Goal: Task Accomplishment & Management: Manage account settings

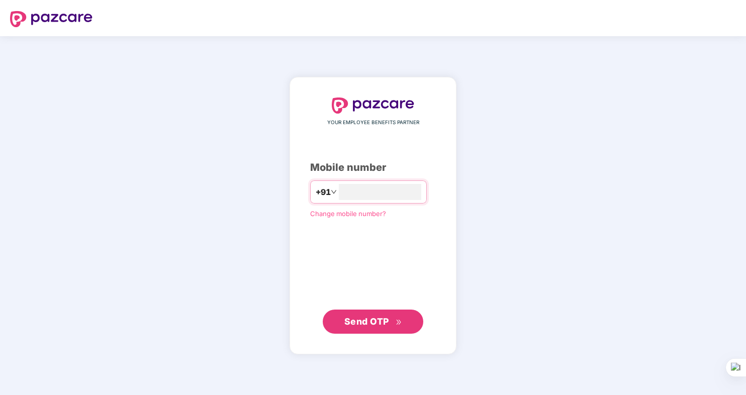
type input "**********"
click at [358, 319] on span "Send OTP" at bounding box center [366, 321] width 45 height 11
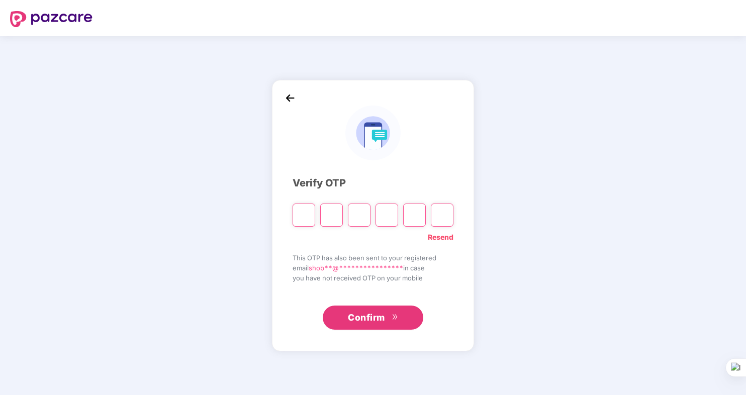
type input "*"
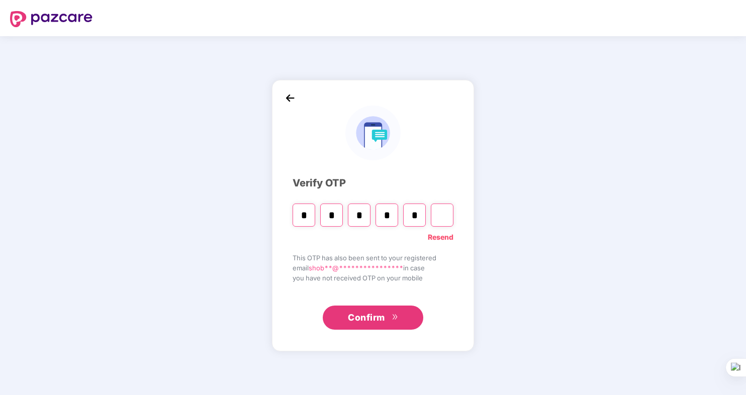
type input "*"
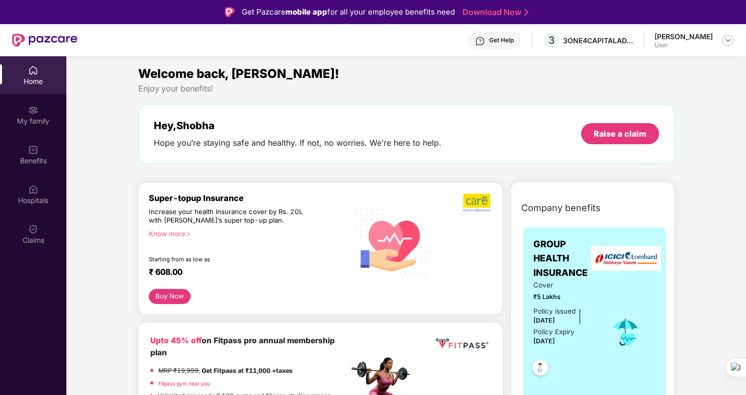
click at [726, 40] on img at bounding box center [728, 40] width 8 height 8
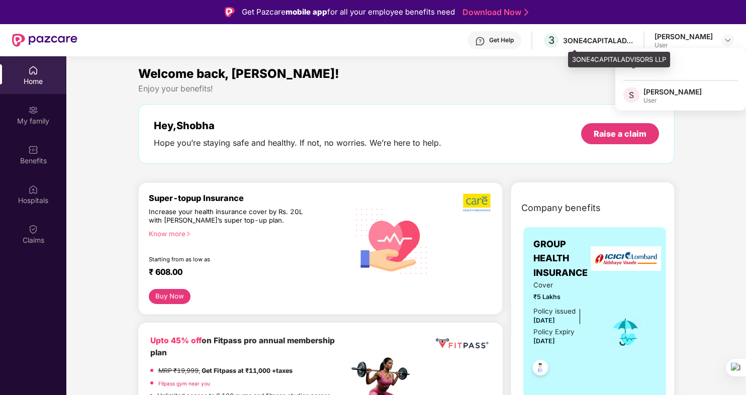
click at [608, 35] on div "3 3ONE4CAPITALADVISORS LLP" at bounding box center [587, 41] width 91 height 18
click at [633, 42] on div "3ONE4CAPITALADVISORS LLP" at bounding box center [598, 41] width 70 height 10
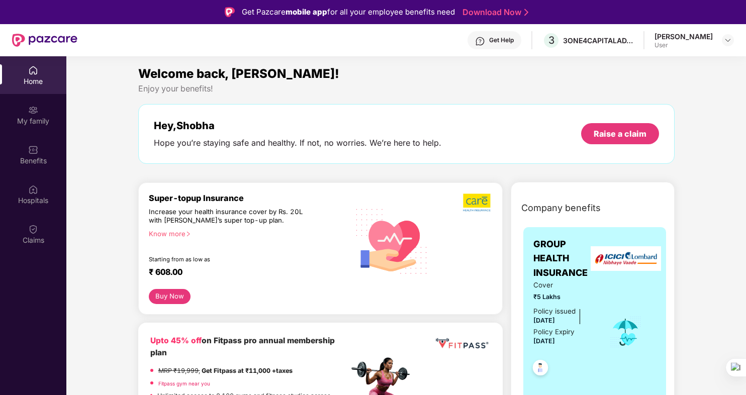
click at [23, 78] on div "Home" at bounding box center [33, 81] width 66 height 10
click at [624, 38] on div "3ONE4CAPITALADVISORS LLP" at bounding box center [598, 41] width 70 height 10
click at [699, 38] on div "[PERSON_NAME]" at bounding box center [683, 37] width 58 height 10
click at [726, 41] on img at bounding box center [728, 40] width 8 height 8
click at [639, 64] on div "Logout" at bounding box center [680, 64] width 131 height 20
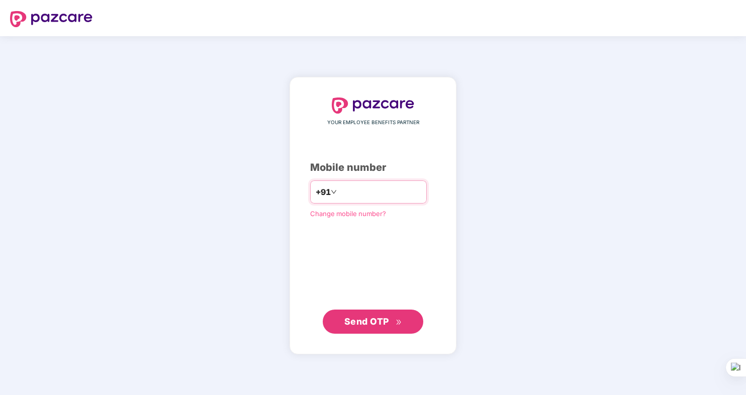
click at [349, 195] on input "number" at bounding box center [380, 192] width 82 height 16
type input "**********"
click at [362, 316] on span "Send OTP" at bounding box center [366, 321] width 45 height 11
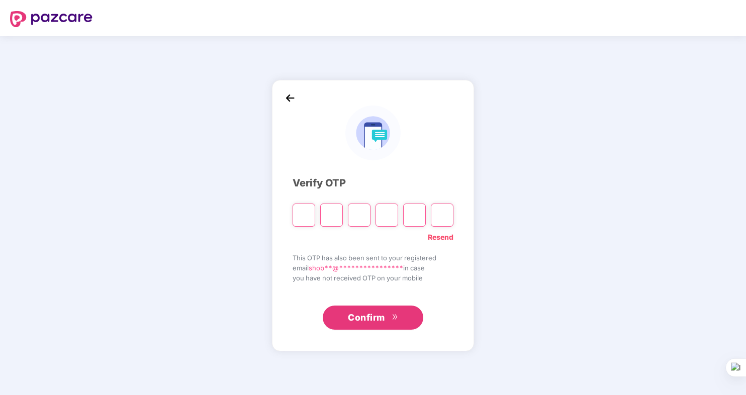
type input "*"
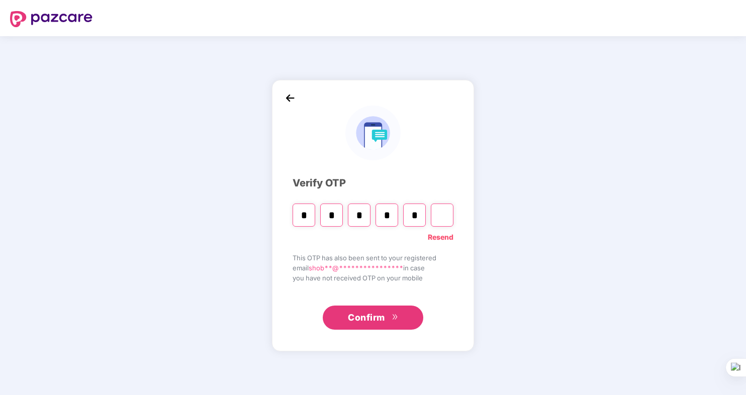
type input "*"
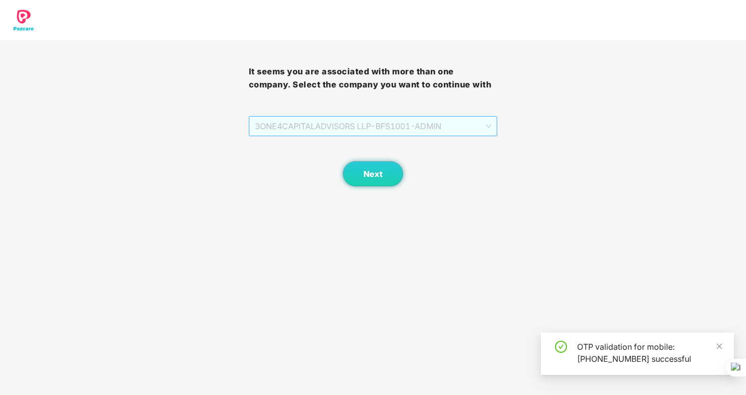
click at [486, 128] on span "3ONE4CAPITALADVISORS LLP - BFS1001 - ADMIN" at bounding box center [373, 126] width 237 height 19
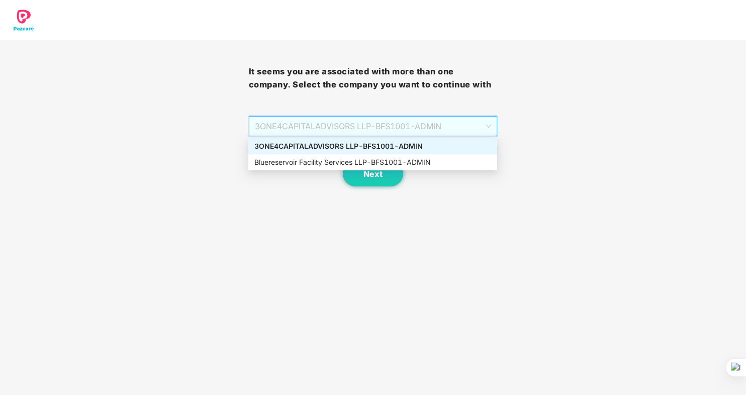
click at [344, 145] on div "3ONE4CAPITALADVISORS LLP - BFS1001 - ADMIN" at bounding box center [372, 146] width 237 height 11
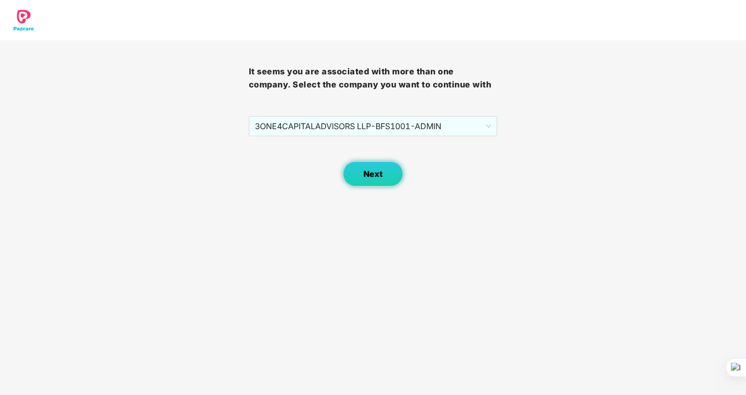
click at [369, 173] on span "Next" at bounding box center [372, 174] width 19 height 10
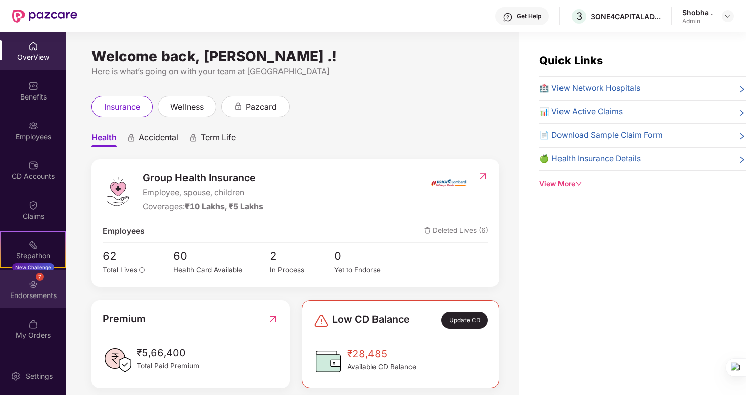
click at [33, 290] on div "7 Endorsements" at bounding box center [33, 289] width 66 height 38
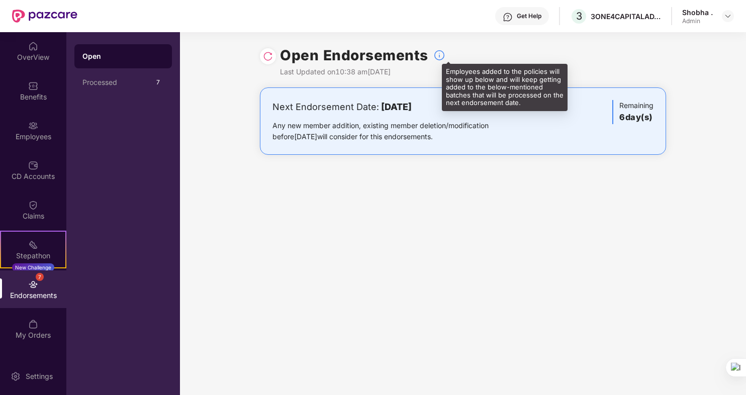
click at [437, 54] on img at bounding box center [439, 55] width 12 height 12
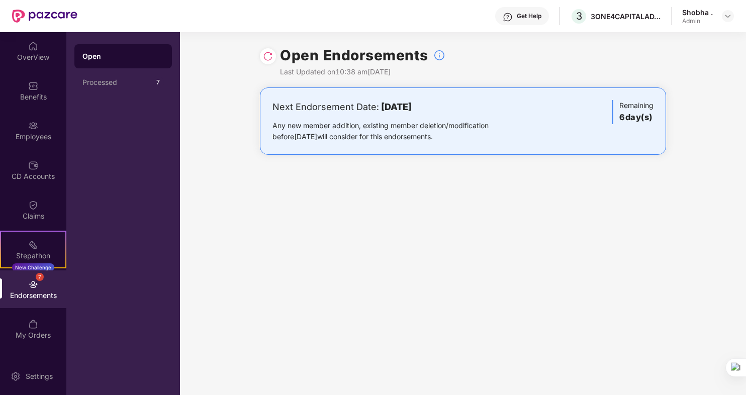
click at [359, 117] on div "Next Endorsement Date: [DATE] Any new member addition, existing member deletion…" at bounding box center [396, 121] width 248 height 42
click at [31, 299] on div "Endorsements" at bounding box center [33, 296] width 66 height 10
click at [31, 296] on div "Endorsements" at bounding box center [33, 296] width 66 height 10
click at [28, 255] on div "Stepathon" at bounding box center [33, 256] width 64 height 10
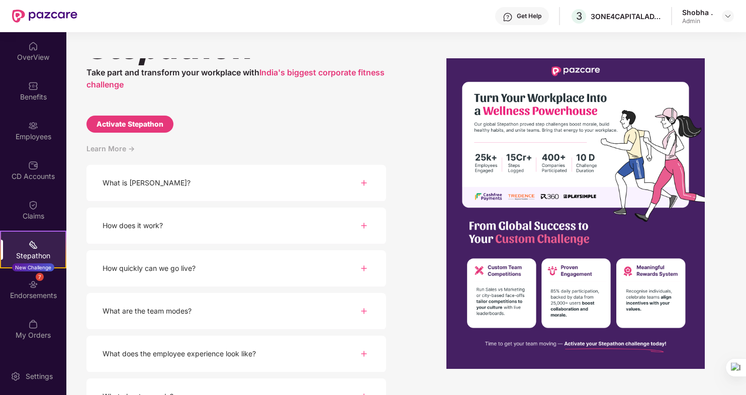
scroll to position [56, 0]
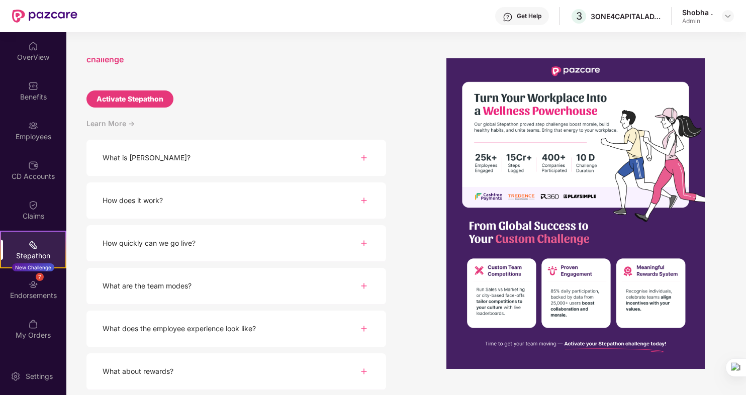
click at [27, 246] on div "Stepathon New Challenge" at bounding box center [33, 250] width 66 height 38
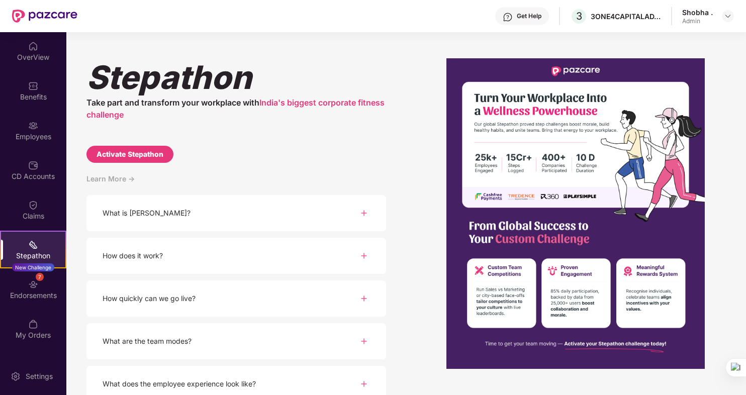
scroll to position [0, 0]
click at [40, 327] on div "My Orders" at bounding box center [33, 329] width 66 height 38
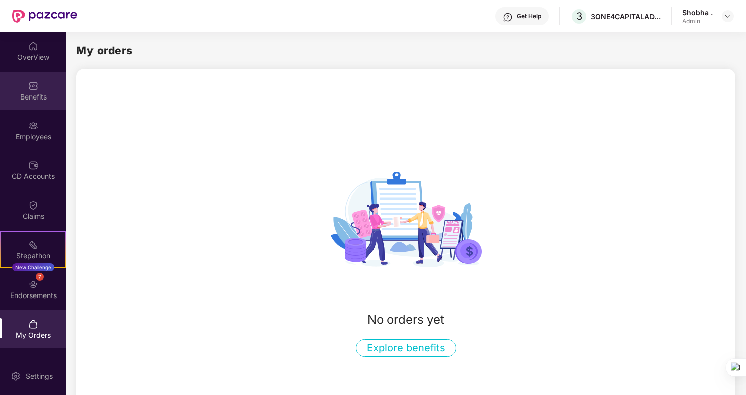
click at [34, 91] on div "Benefits" at bounding box center [33, 91] width 66 height 38
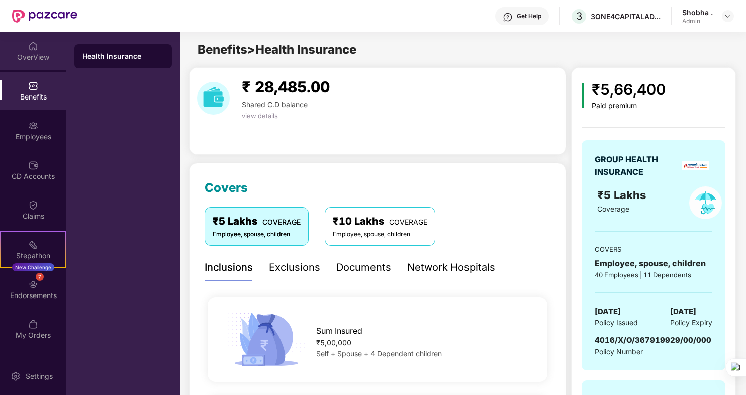
click at [25, 46] on div "OverView" at bounding box center [33, 51] width 66 height 38
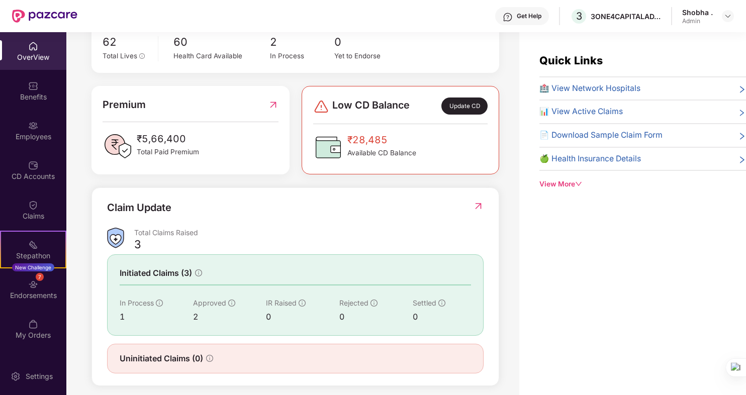
scroll to position [221, 0]
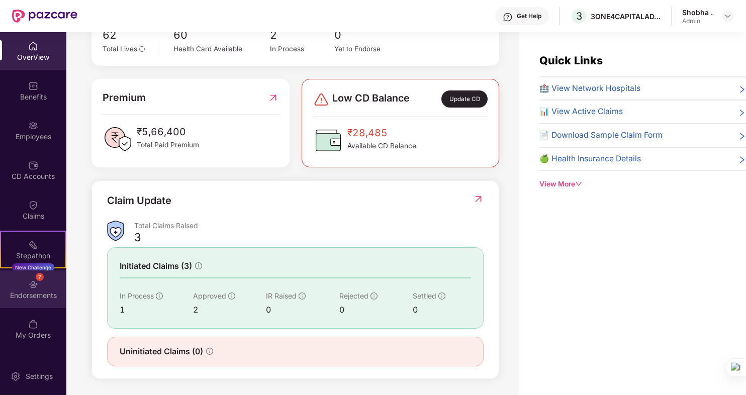
click at [27, 289] on div "7 Endorsements" at bounding box center [33, 289] width 66 height 38
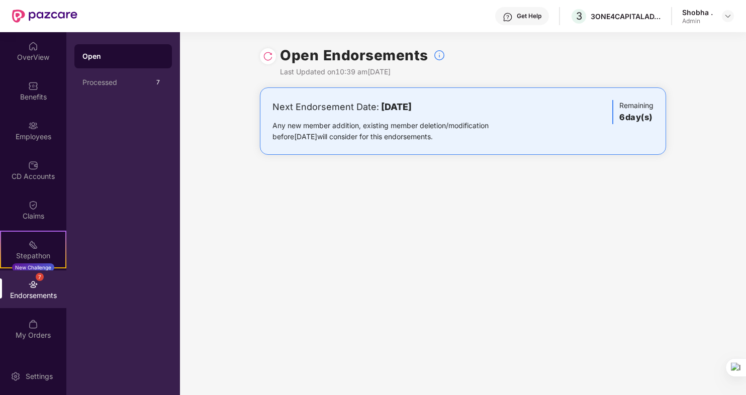
click at [440, 138] on div "Any new member addition, existing member deletion/modification before [DATE] wi…" at bounding box center [396, 131] width 248 height 22
click at [626, 119] on h3 "6 day(s)" at bounding box center [636, 117] width 34 height 13
click at [270, 54] on img at bounding box center [268, 56] width 10 height 10
click at [329, 116] on div "Next Endorsement Date: [DATE] Any new member addition, existing member deletion…" at bounding box center [396, 121] width 248 height 42
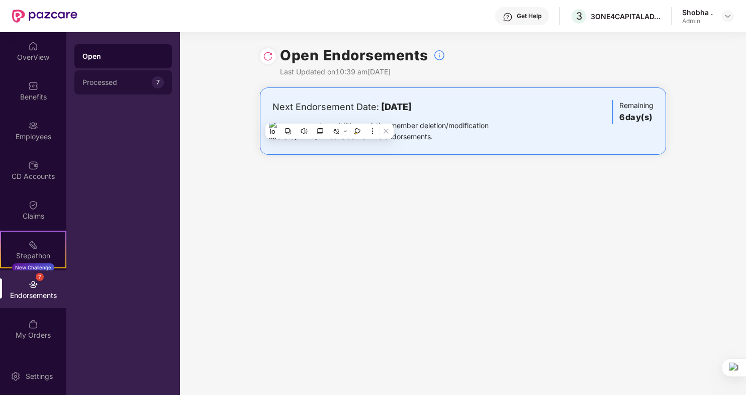
click at [112, 80] on div "Processed" at bounding box center [116, 82] width 69 height 8
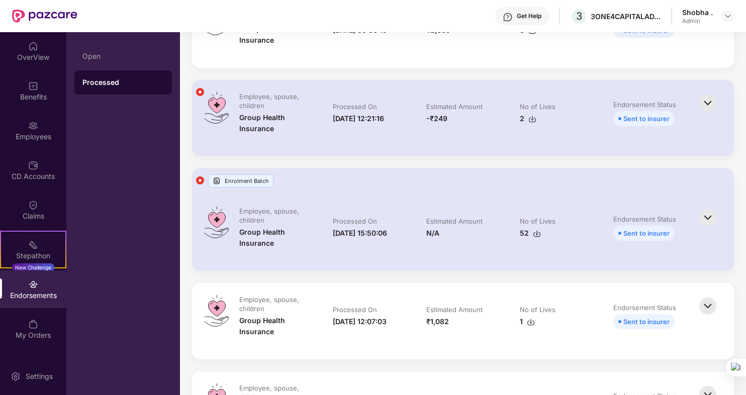
scroll to position [50, 0]
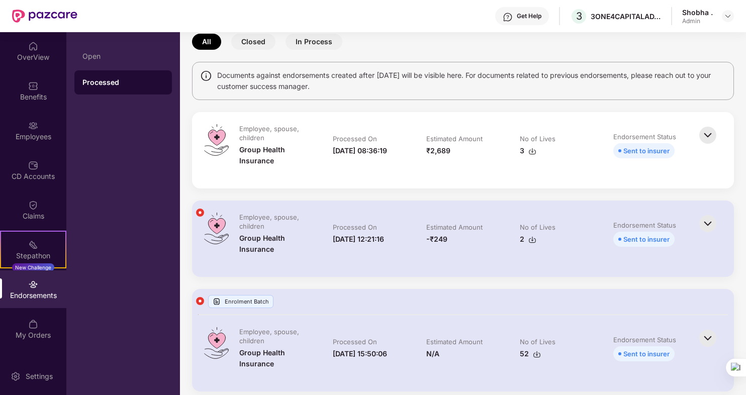
click at [705, 134] on img at bounding box center [708, 135] width 22 height 22
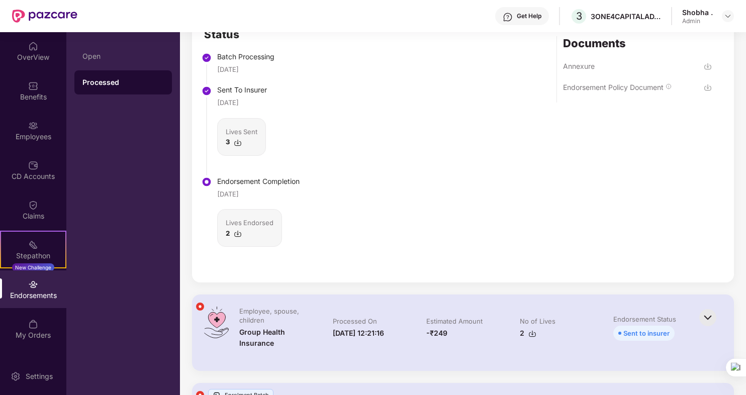
scroll to position [251, 0]
click at [241, 237] on img at bounding box center [238, 233] width 8 height 8
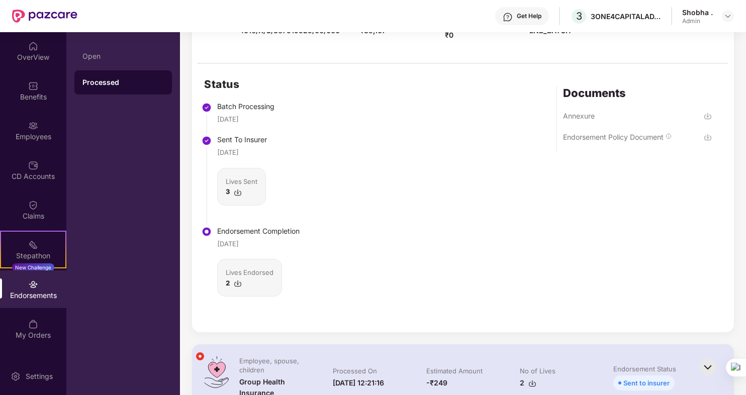
scroll to position [151, 0]
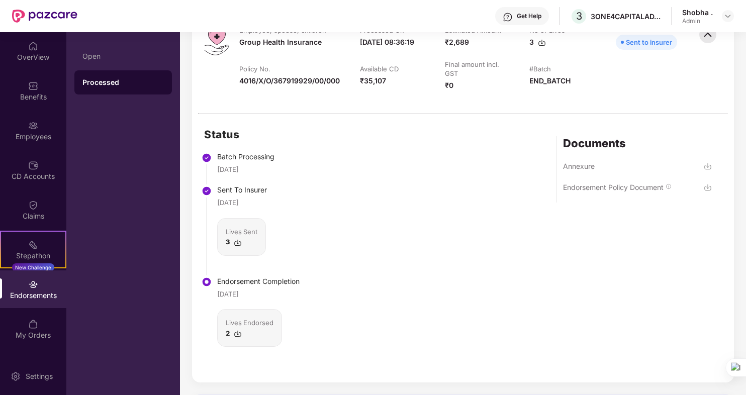
click at [706, 170] on img at bounding box center [708, 166] width 8 height 8
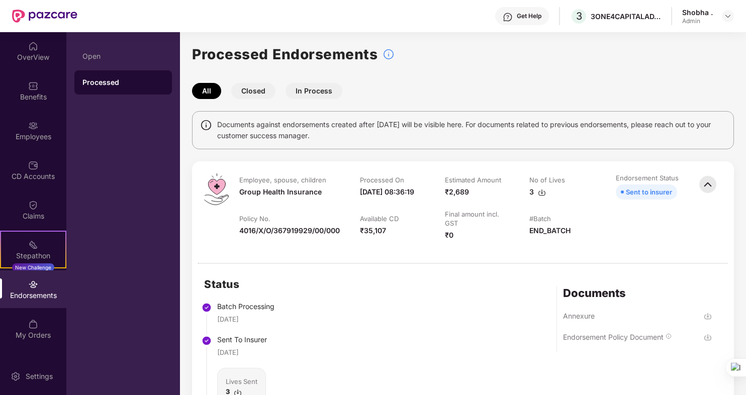
scroll to position [0, 0]
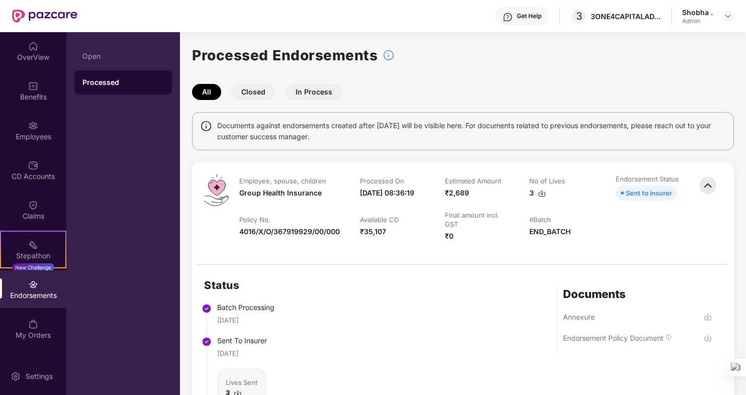
click at [254, 89] on button "Closed" at bounding box center [253, 92] width 44 height 16
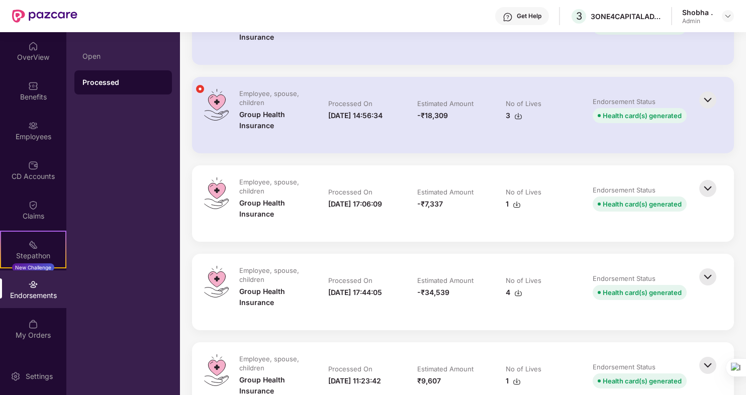
scroll to position [693, 0]
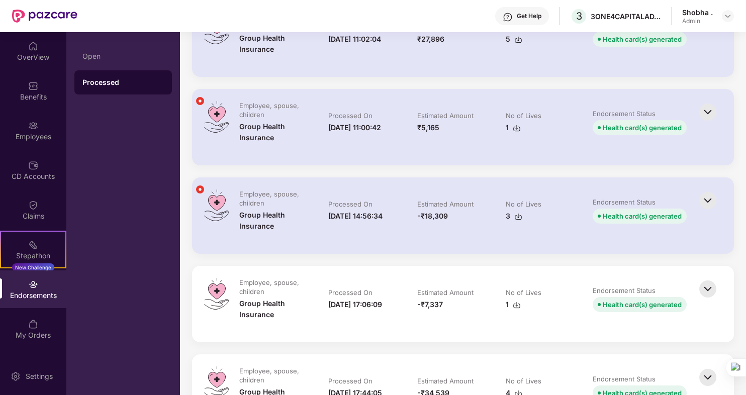
click at [709, 200] on img at bounding box center [708, 200] width 22 height 22
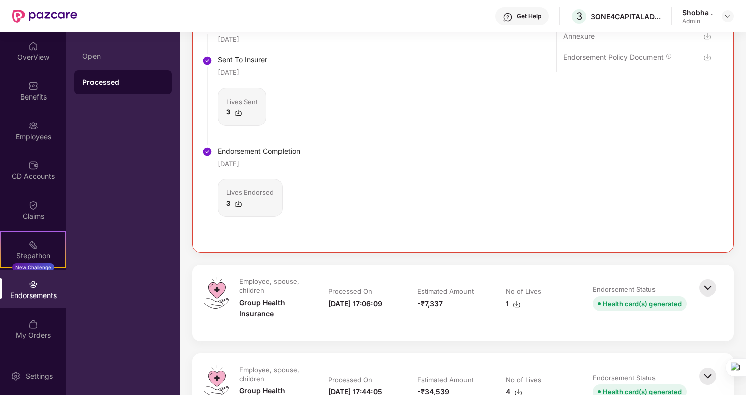
scroll to position [793, 0]
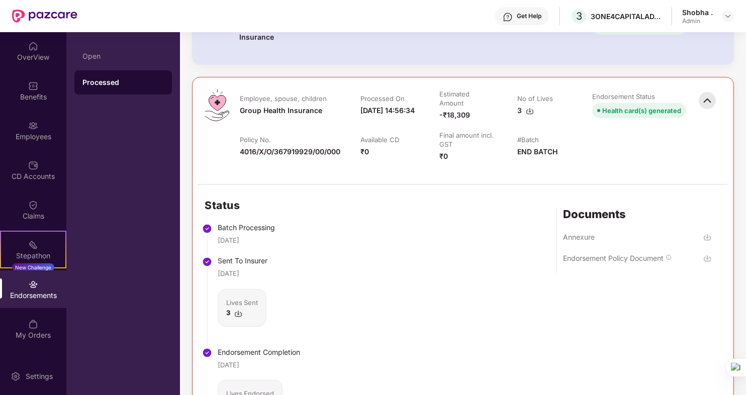
click at [527, 110] on img at bounding box center [530, 111] width 8 height 8
click at [494, 306] on div "Status Batch Processing [DATE] Sent To Insurer [DATE] Lives Sent 3 Endorsement …" at bounding box center [463, 319] width 541 height 268
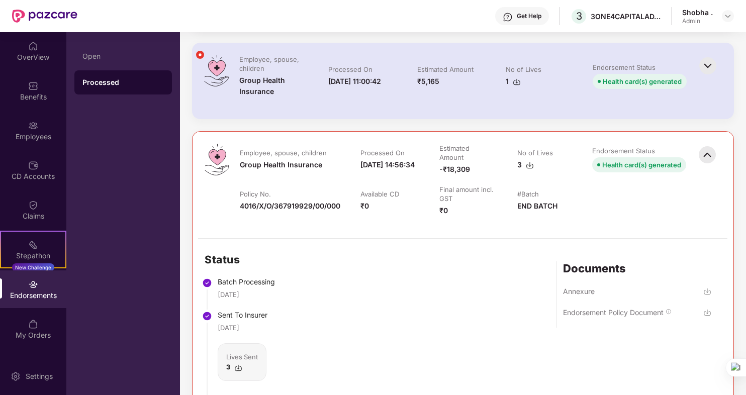
scroll to position [642, 0]
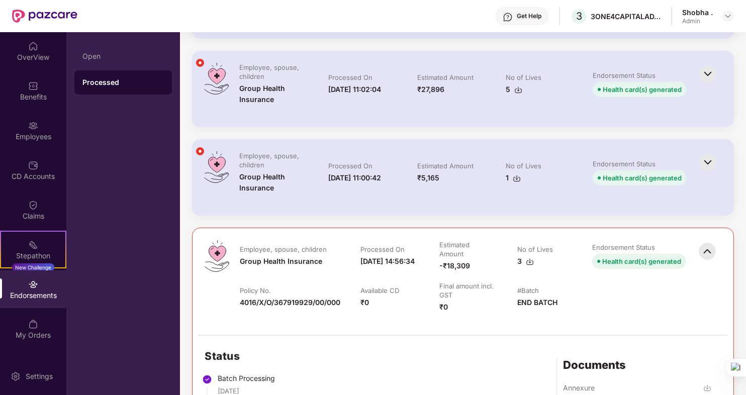
click at [704, 161] on img at bounding box center [708, 162] width 22 height 22
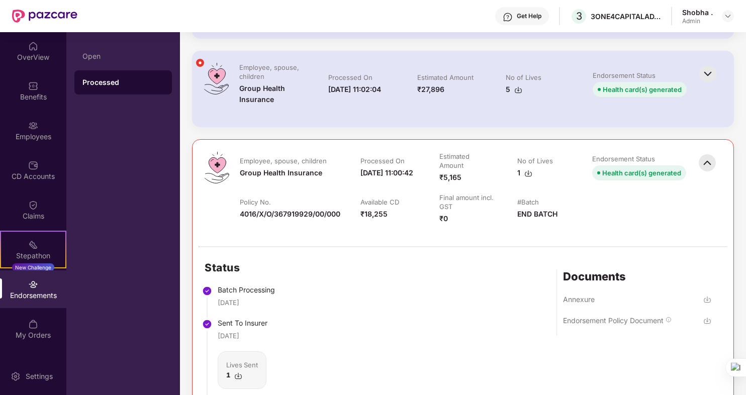
click at [530, 169] on div "1" at bounding box center [524, 172] width 15 height 11
click at [439, 339] on div "Status Batch Processing [DATE] Sent To Insurer [DATE] Lives Sent 1 Endorsement …" at bounding box center [463, 381] width 541 height 268
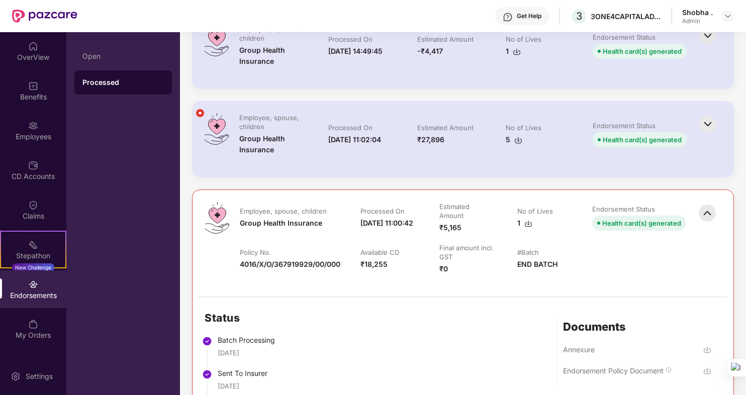
click at [709, 119] on img at bounding box center [708, 124] width 22 height 22
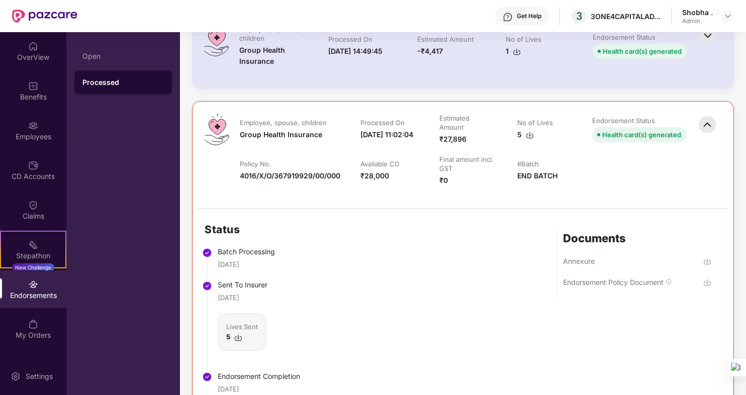
click at [531, 132] on img at bounding box center [530, 135] width 8 height 8
click at [486, 293] on div "Status Batch Processing [DATE] Sent To Insurer [DATE] Lives Sent 5 Endorsement …" at bounding box center [463, 343] width 541 height 268
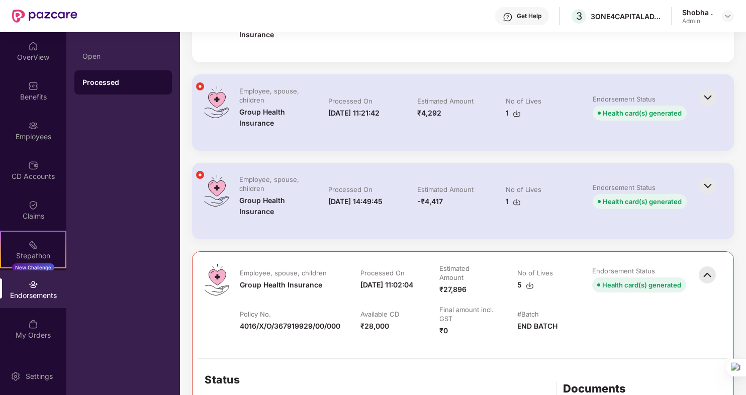
scroll to position [441, 0]
click at [707, 183] on img at bounding box center [708, 186] width 22 height 22
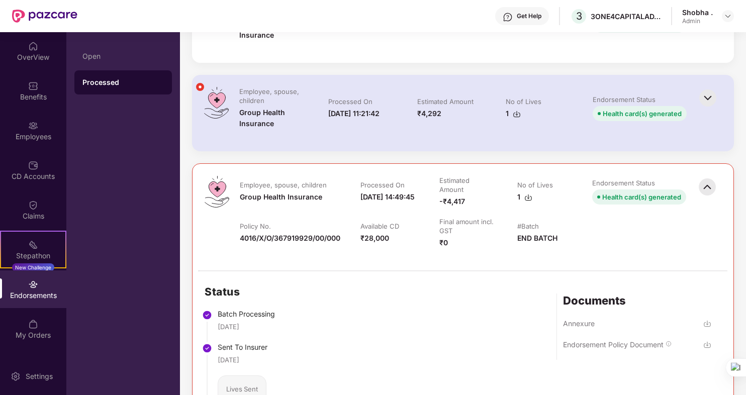
click at [527, 195] on img at bounding box center [528, 198] width 8 height 8
click at [705, 92] on img at bounding box center [708, 98] width 22 height 22
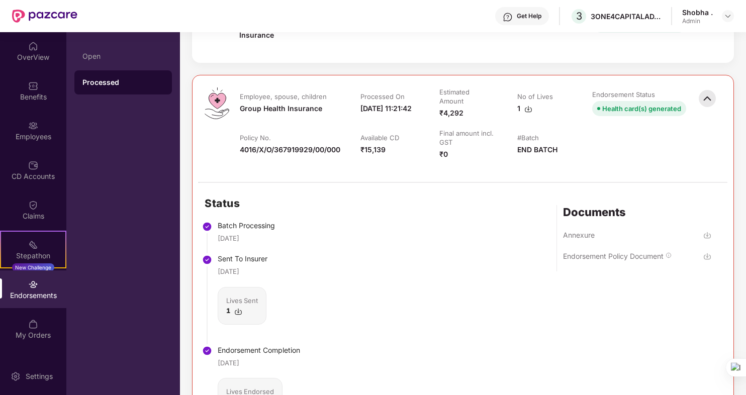
click at [527, 110] on div "1" at bounding box center [524, 108] width 15 height 11
click at [483, 264] on div "Status Batch Processing [DATE] Sent To Insurer [DATE] Lives Sent 1 Endorsement …" at bounding box center [463, 317] width 541 height 268
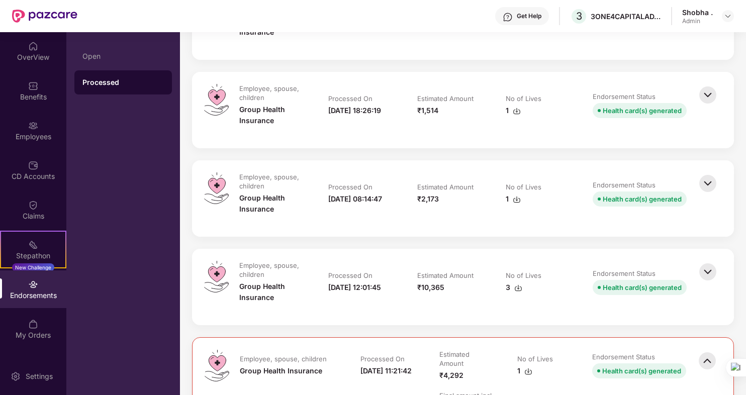
scroll to position [240, 0]
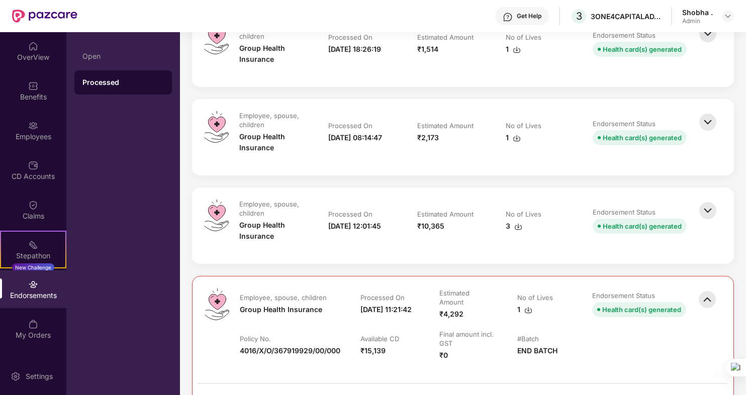
click at [709, 207] on img at bounding box center [708, 211] width 22 height 22
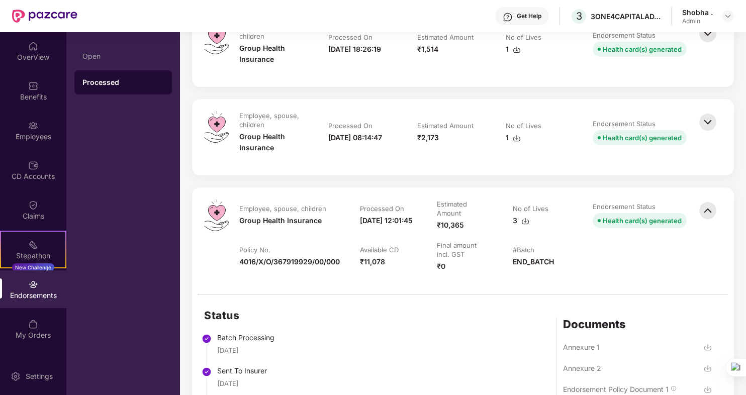
click at [526, 218] on img at bounding box center [525, 221] width 8 height 8
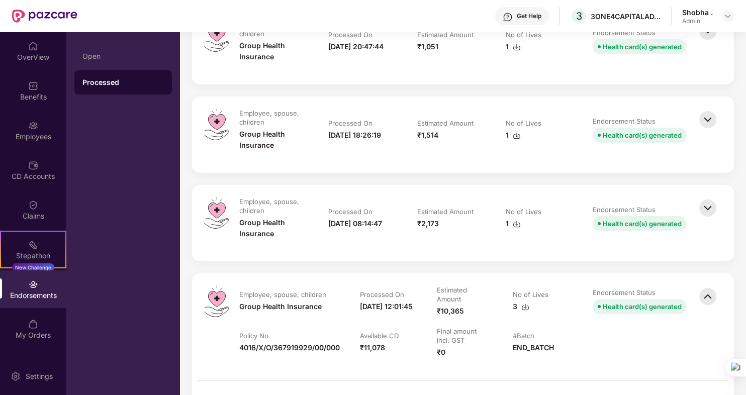
scroll to position [140, 0]
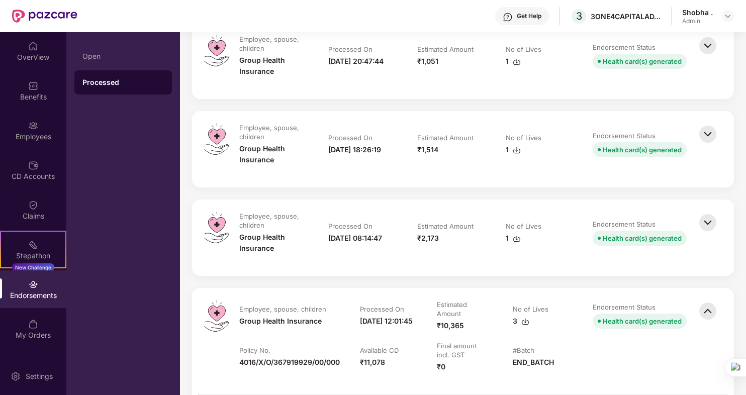
click at [705, 220] on img at bounding box center [708, 223] width 22 height 22
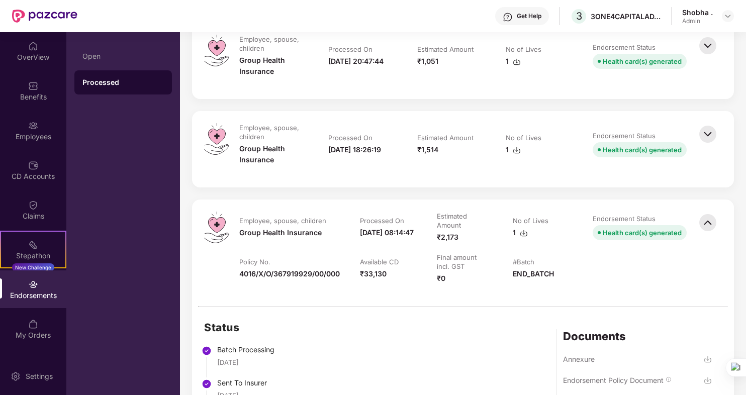
click at [520, 236] on img at bounding box center [524, 233] width 8 height 8
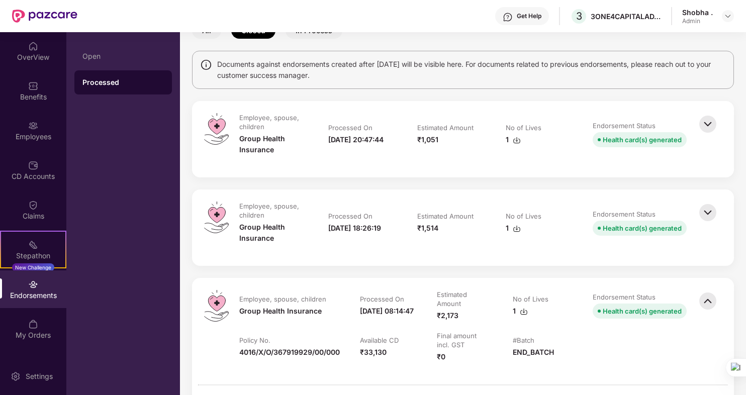
scroll to position [39, 0]
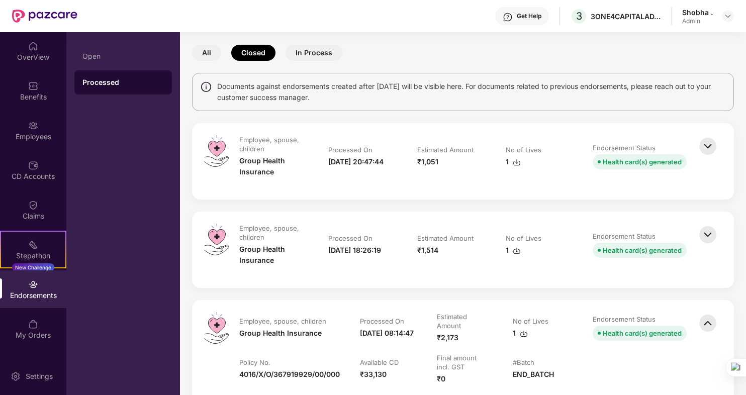
click at [708, 230] on img at bounding box center [708, 235] width 22 height 22
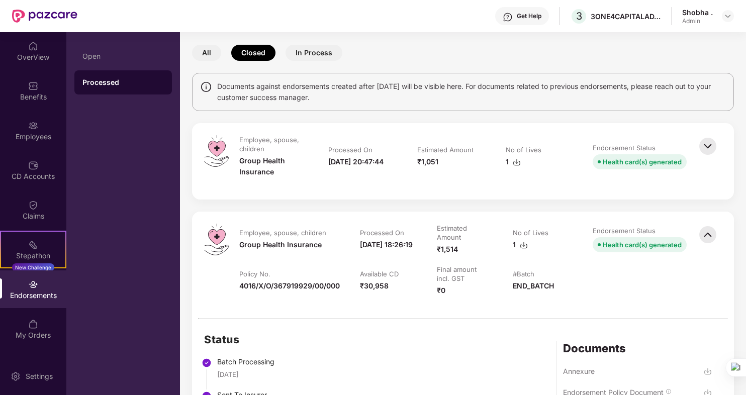
click at [520, 243] on img at bounding box center [524, 245] width 8 height 8
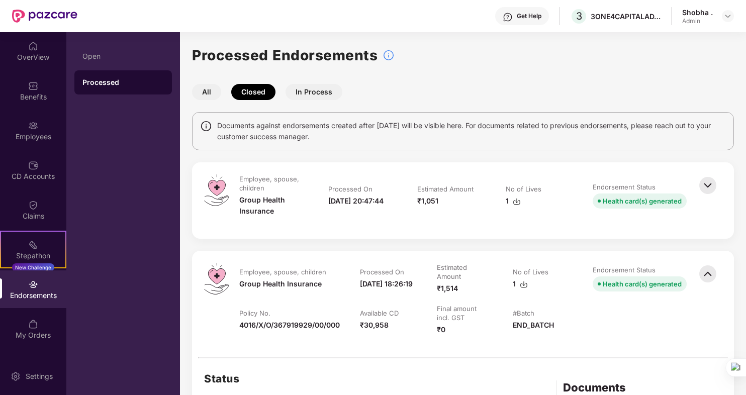
click at [707, 179] on img at bounding box center [708, 185] width 22 height 22
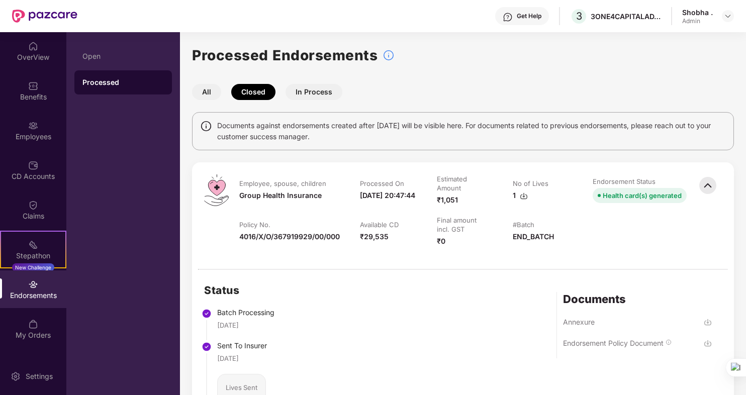
click at [520, 199] on img at bounding box center [524, 196] width 8 height 8
click at [31, 134] on div "Employees" at bounding box center [33, 137] width 66 height 10
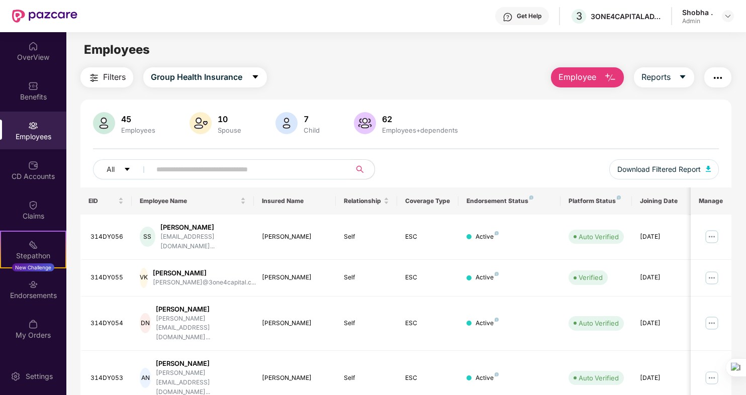
click at [194, 170] on input "text" at bounding box center [246, 169] width 180 height 15
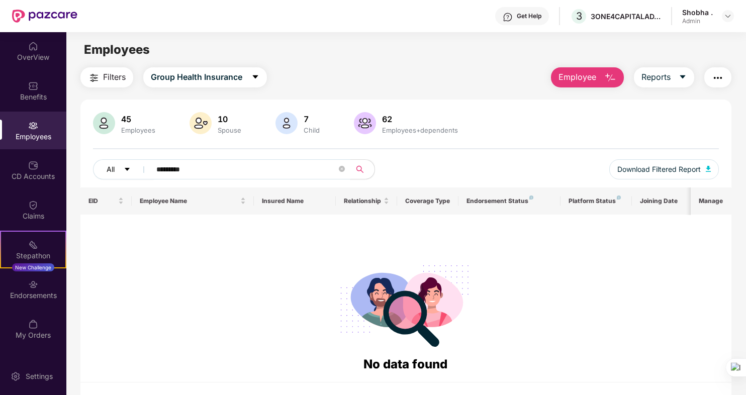
drag, startPoint x: 202, startPoint y: 167, endPoint x: 121, endPoint y: 170, distance: 81.5
click at [121, 170] on div "All *********" at bounding box center [249, 169] width 313 height 20
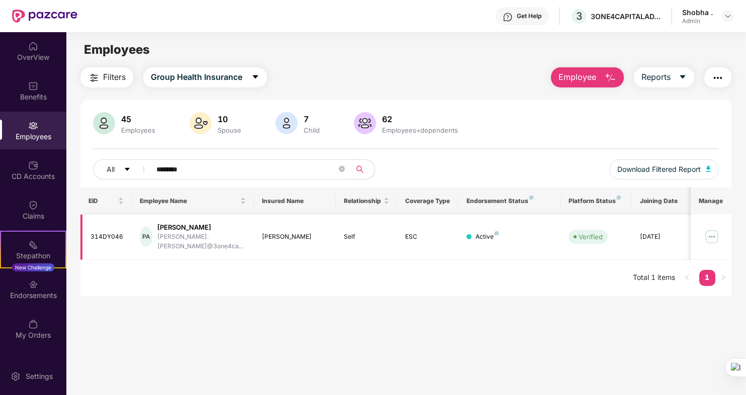
type input "********"
click at [714, 229] on img at bounding box center [712, 237] width 16 height 16
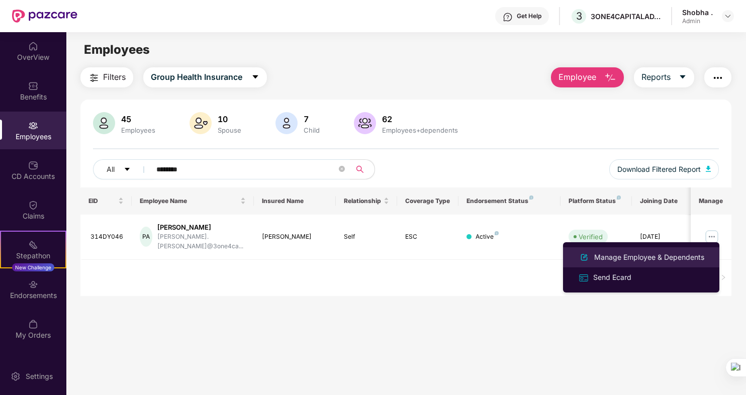
click at [617, 258] on div "Manage Employee & Dependents" at bounding box center [649, 257] width 114 height 11
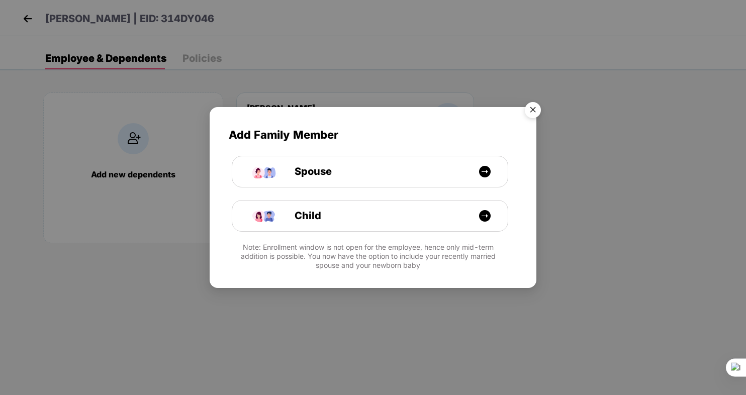
click at [536, 112] on img "Close" at bounding box center [533, 112] width 28 height 28
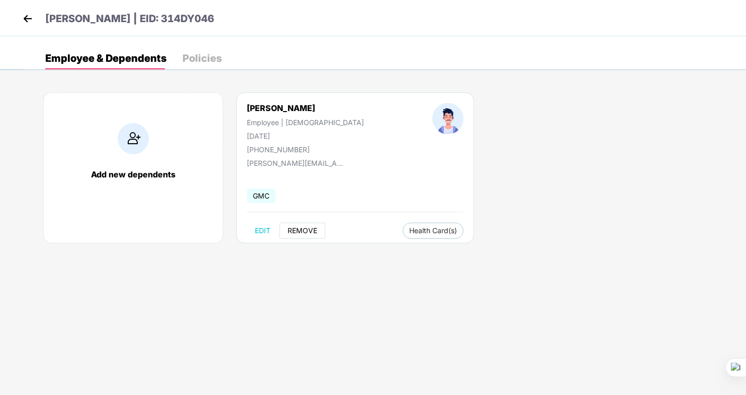
click at [297, 229] on span "REMOVE" at bounding box center [303, 231] width 30 height 8
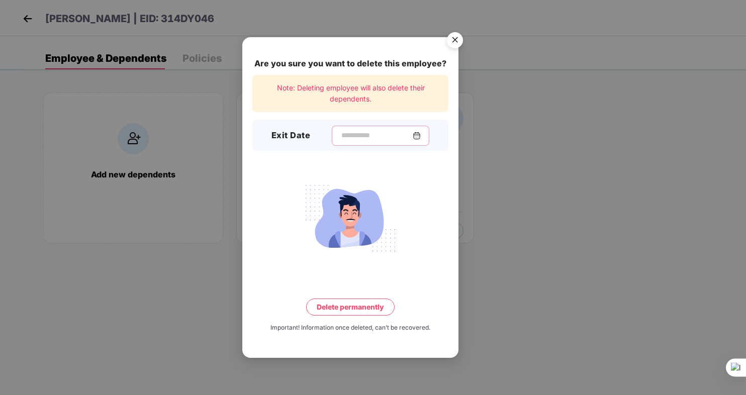
click at [340, 137] on input at bounding box center [376, 135] width 72 height 11
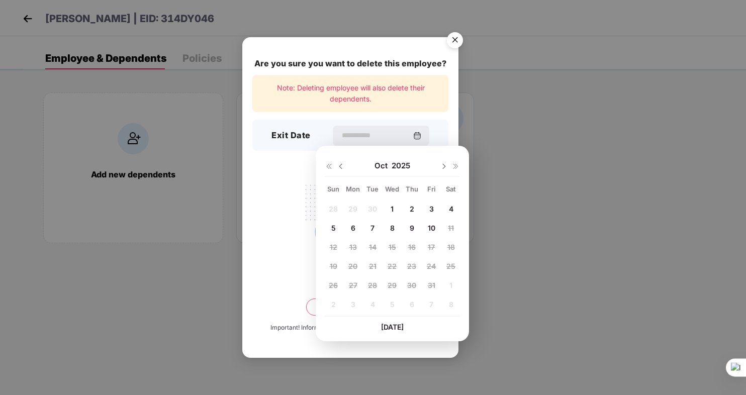
click at [339, 165] on img at bounding box center [341, 166] width 8 height 8
click at [411, 227] on span "11" at bounding box center [412, 228] width 6 height 9
type input "**********"
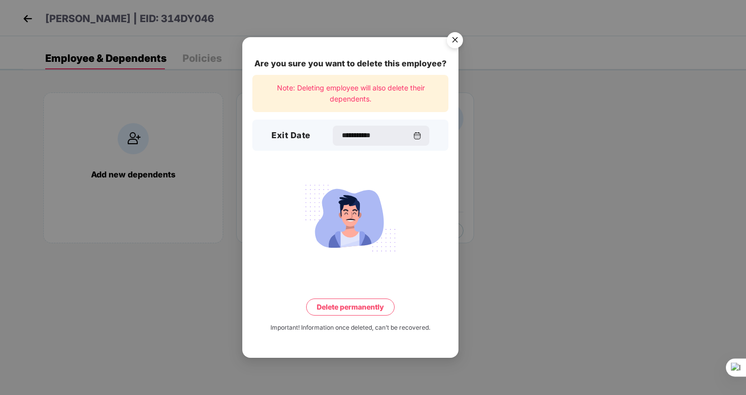
click at [331, 305] on button "Delete permanently" at bounding box center [350, 307] width 88 height 17
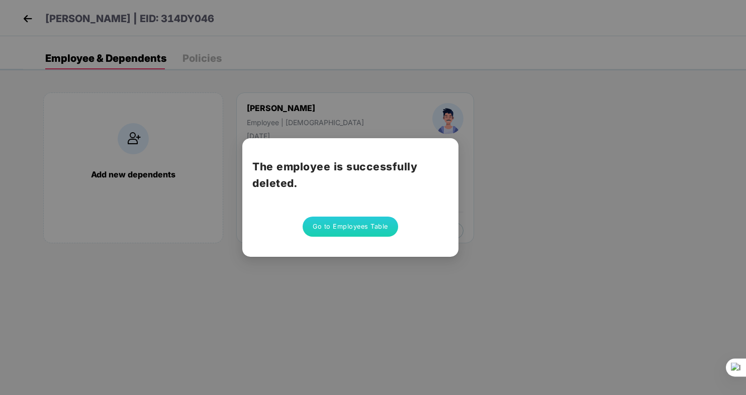
click at [360, 229] on button "Go to Employees Table" at bounding box center [351, 227] width 96 height 20
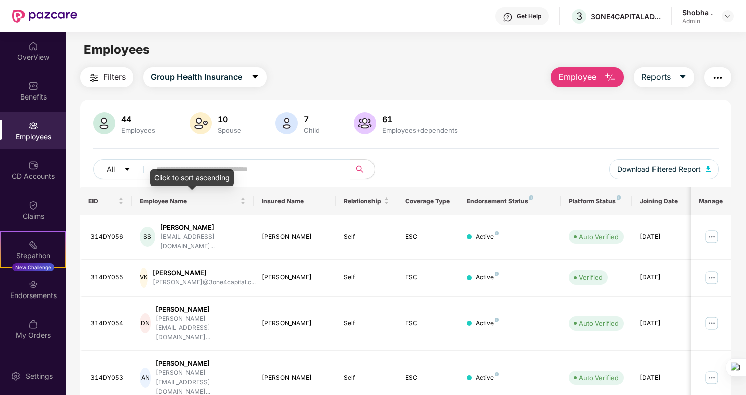
click at [192, 170] on div "Click to sort ascending" at bounding box center [191, 177] width 83 height 17
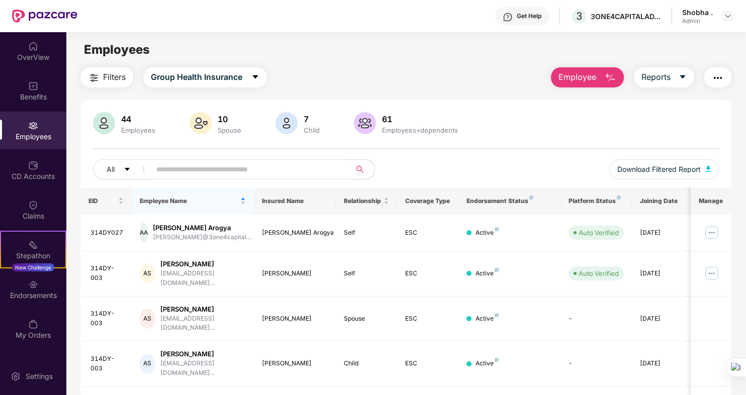
click at [207, 165] on input "text" at bounding box center [246, 169] width 180 height 15
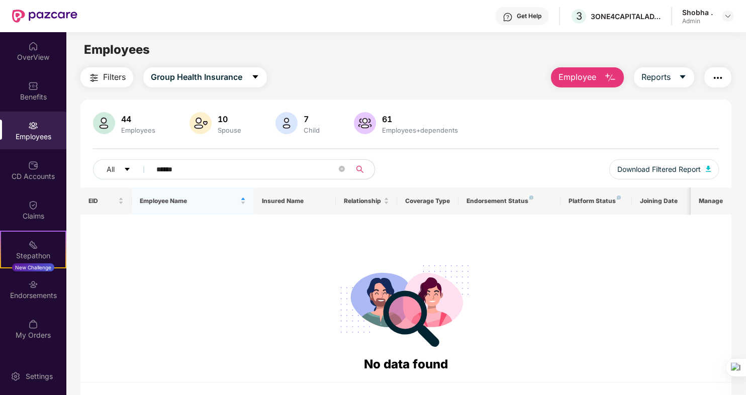
type input "******"
drag, startPoint x: 152, startPoint y: 171, endPoint x: 101, endPoint y: 173, distance: 51.3
click at [76, 171] on div "Filters Group Health Insurance Employee Reports 44 Employees 10 Spouse 7 Child …" at bounding box center [405, 242] width 679 height 351
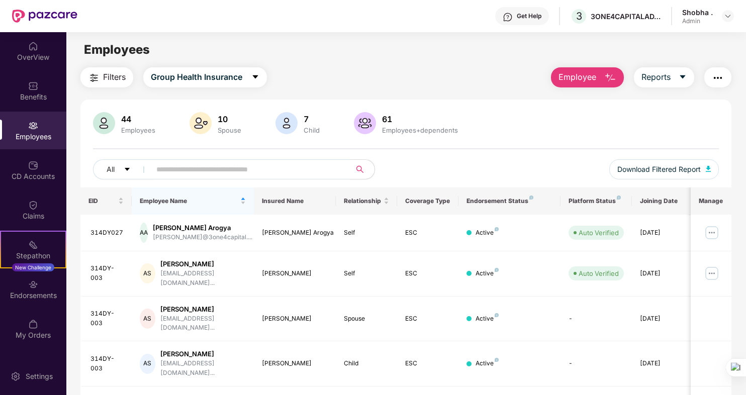
click at [613, 75] on img "button" at bounding box center [610, 78] width 12 height 12
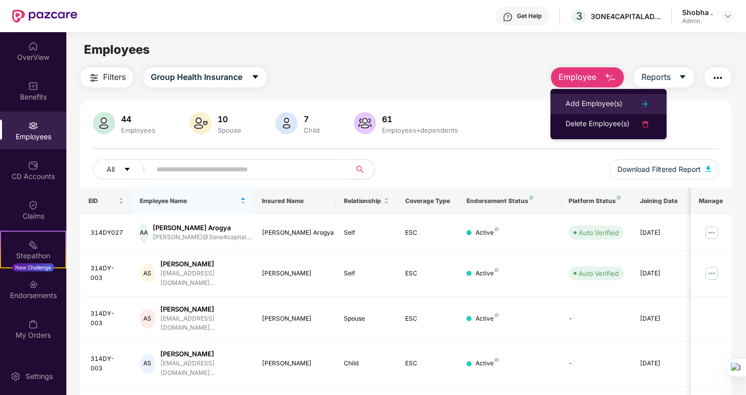
click at [644, 105] on img at bounding box center [645, 104] width 12 height 12
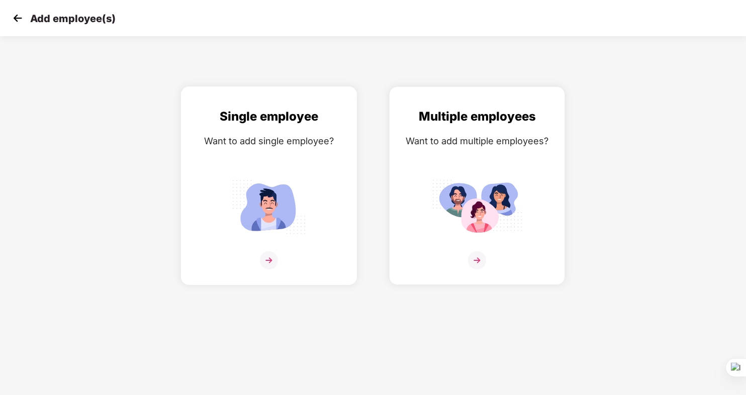
click at [269, 259] on img at bounding box center [269, 260] width 18 height 18
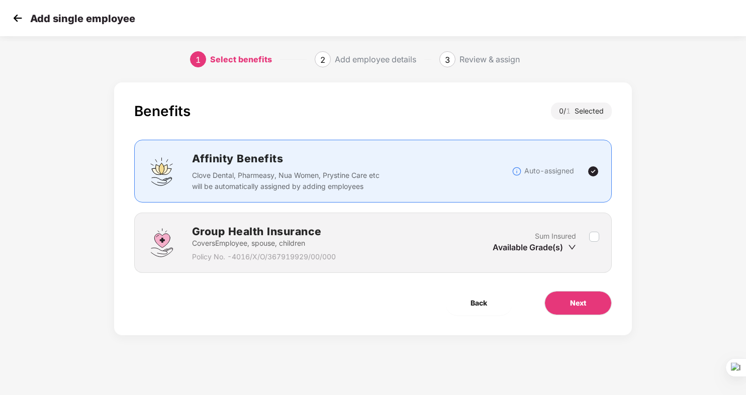
click at [595, 244] on label at bounding box center [594, 243] width 10 height 25
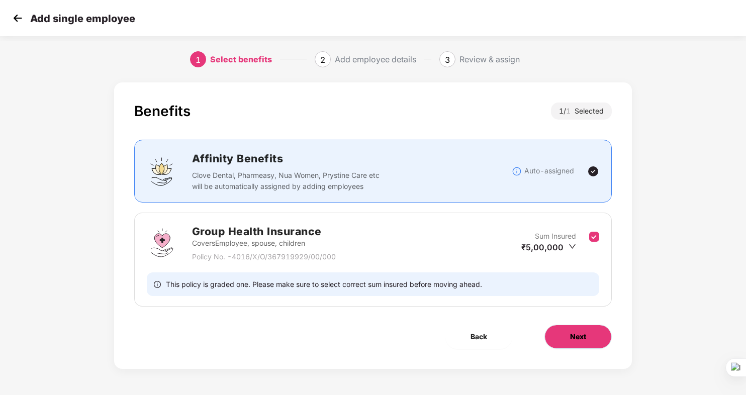
click at [572, 333] on span "Next" at bounding box center [578, 336] width 16 height 11
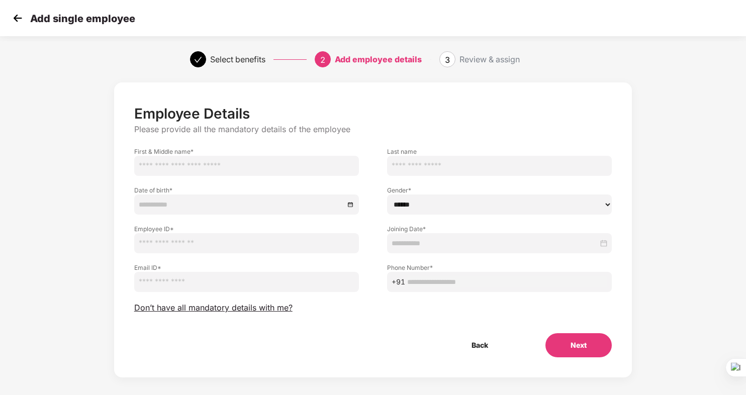
click at [202, 168] on input "text" at bounding box center [246, 166] width 225 height 20
paste input "**********"
drag, startPoint x: 163, startPoint y: 167, endPoint x: 210, endPoint y: 172, distance: 47.0
click at [216, 170] on input "**********" at bounding box center [246, 166] width 225 height 20
type input "******"
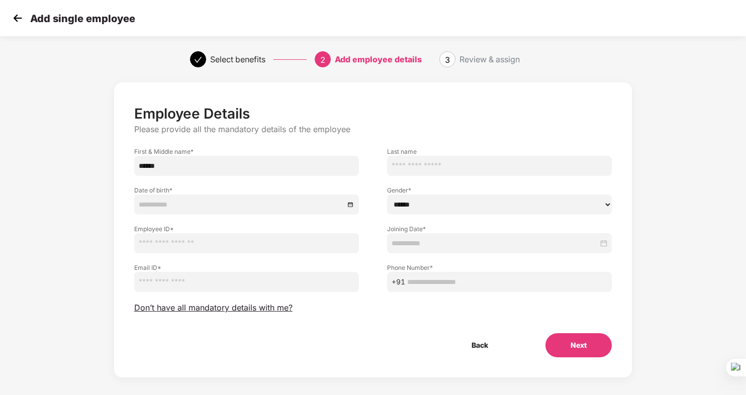
click at [416, 166] on input "text" at bounding box center [499, 166] width 225 height 20
paste input "******"
type input "******"
click at [352, 205] on div at bounding box center [247, 204] width 216 height 11
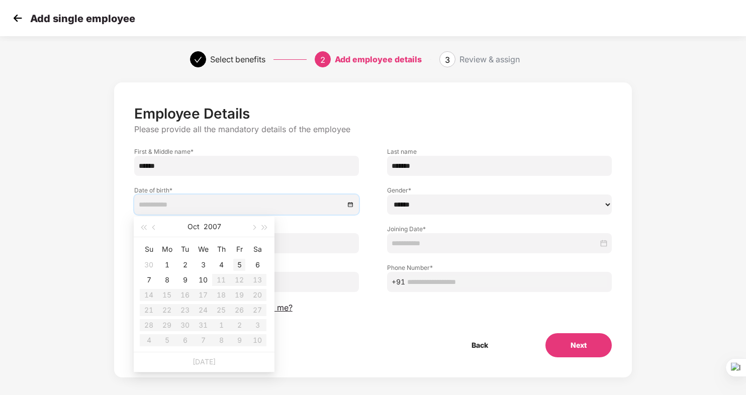
type input "**********"
click at [200, 227] on div "[DATE]" at bounding box center [203, 227] width 87 height 20
click at [153, 226] on span "button" at bounding box center [154, 227] width 5 height 5
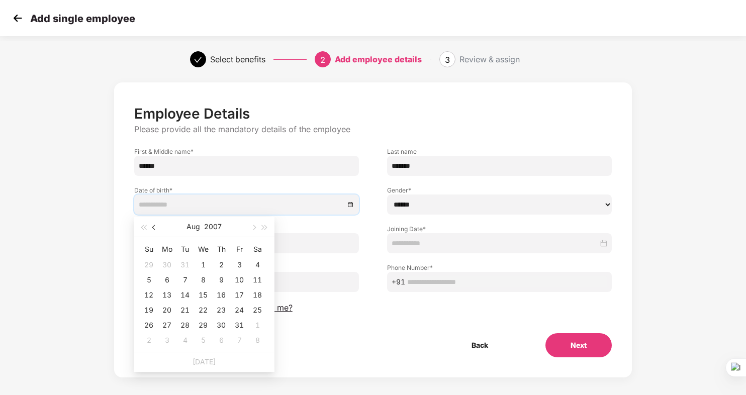
click at [153, 226] on span "button" at bounding box center [154, 227] width 5 height 5
click at [204, 226] on div "[DATE]" at bounding box center [203, 227] width 87 height 20
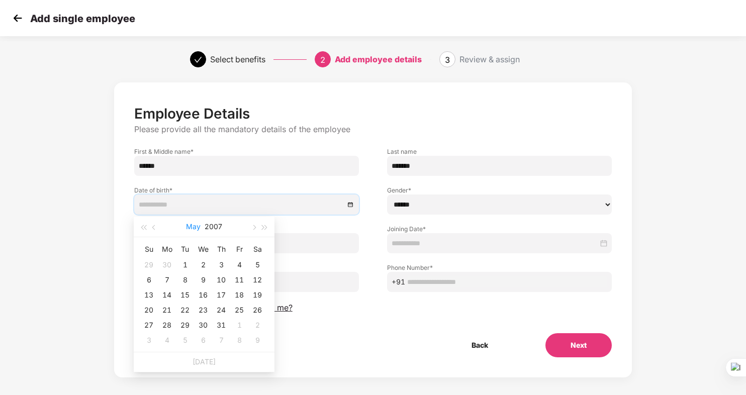
click at [186, 226] on button "May" at bounding box center [193, 227] width 15 height 20
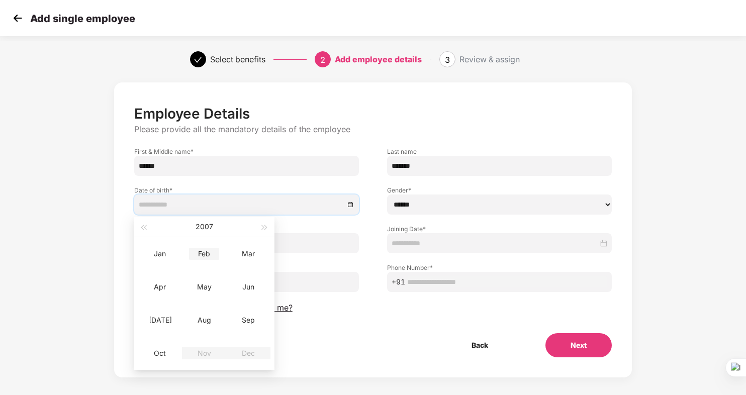
type input "**********"
click at [193, 226] on div "2007" at bounding box center [204, 227] width 110 height 20
click at [143, 227] on span "button" at bounding box center [143, 227] width 5 height 5
click at [144, 227] on span "button" at bounding box center [143, 227] width 5 height 5
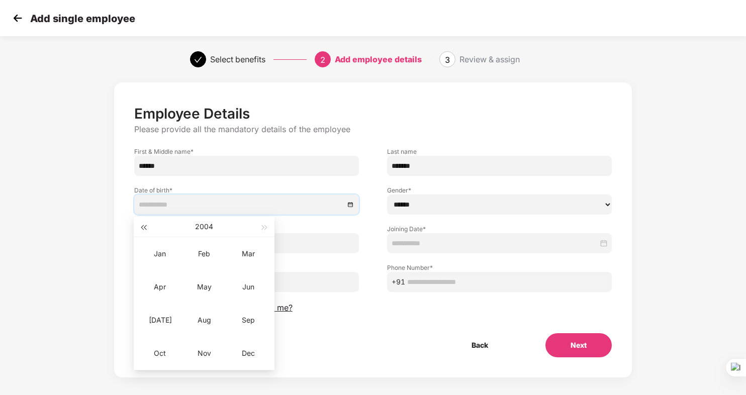
click at [144, 227] on span "button" at bounding box center [143, 227] width 5 height 5
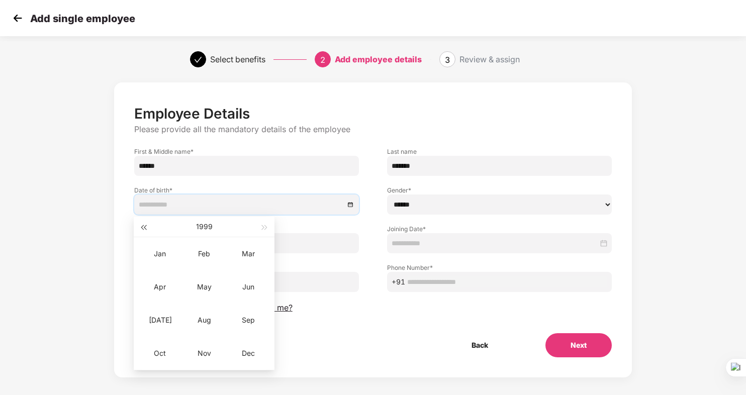
click at [145, 227] on span "button" at bounding box center [143, 227] width 5 height 5
click at [146, 228] on span "button" at bounding box center [143, 227] width 5 height 5
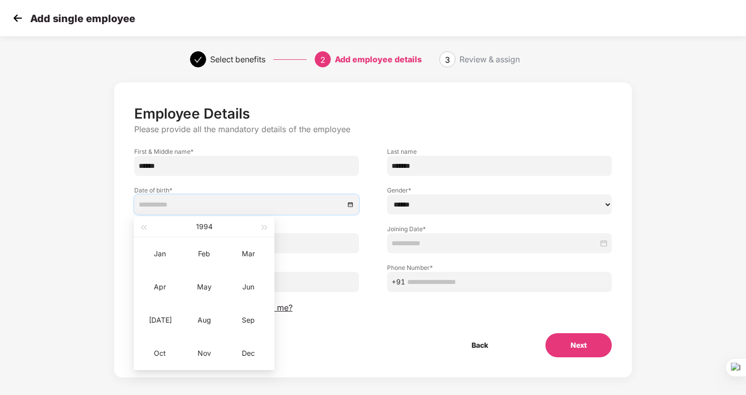
type input "**********"
click at [262, 228] on span "button" at bounding box center [264, 227] width 5 height 5
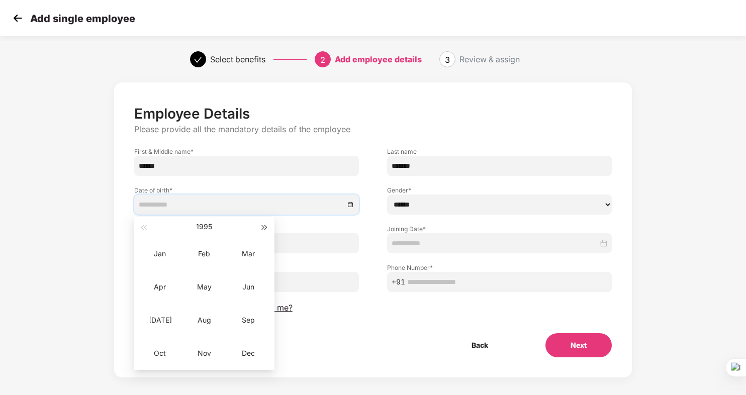
click at [262, 228] on span "button" at bounding box center [264, 227] width 5 height 5
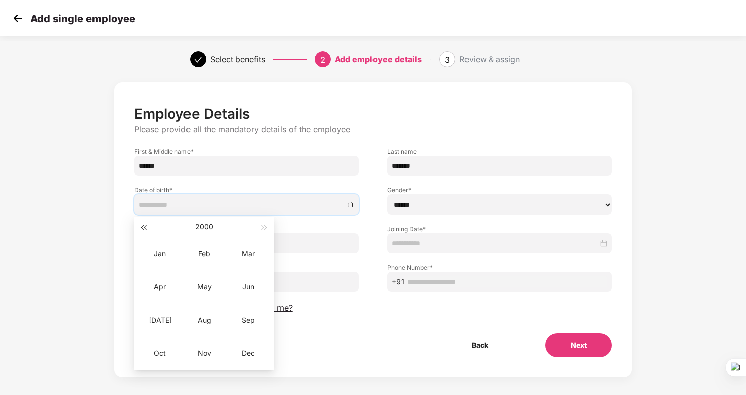
click at [142, 226] on span "button" at bounding box center [143, 227] width 5 height 5
type input "**********"
click at [202, 251] on div "Feb" at bounding box center [204, 254] width 30 height 12
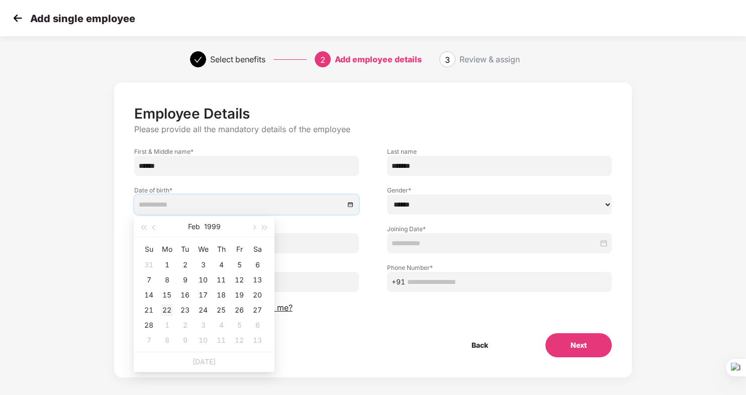
type input "**********"
click at [166, 307] on div "22" at bounding box center [167, 310] width 12 height 12
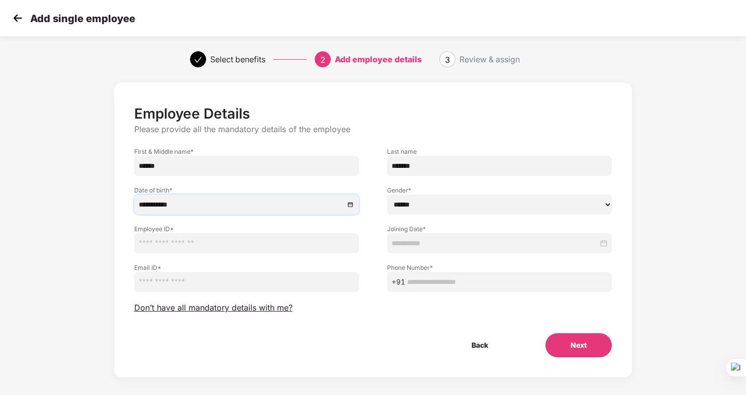
click at [612, 202] on div "Gender * ****** **** ******" at bounding box center [499, 195] width 253 height 39
click at [600, 206] on select "****** **** ******" at bounding box center [499, 205] width 225 height 20
select select "****"
click at [387, 195] on select "****** **** ******" at bounding box center [499, 205] width 225 height 20
click at [227, 240] on input "text" at bounding box center [246, 243] width 225 height 20
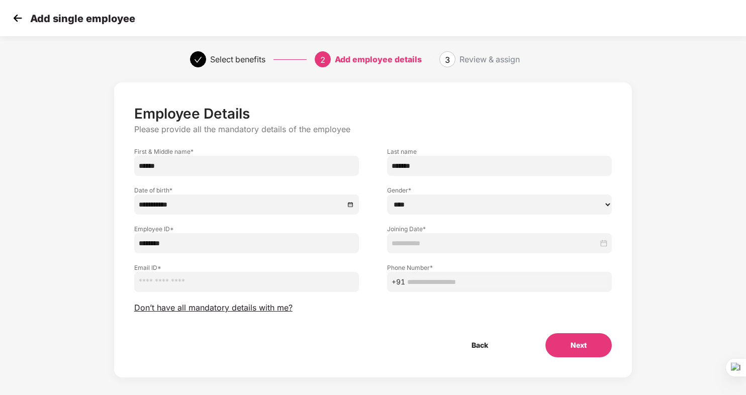
type input "********"
click at [432, 245] on input at bounding box center [495, 243] width 207 height 11
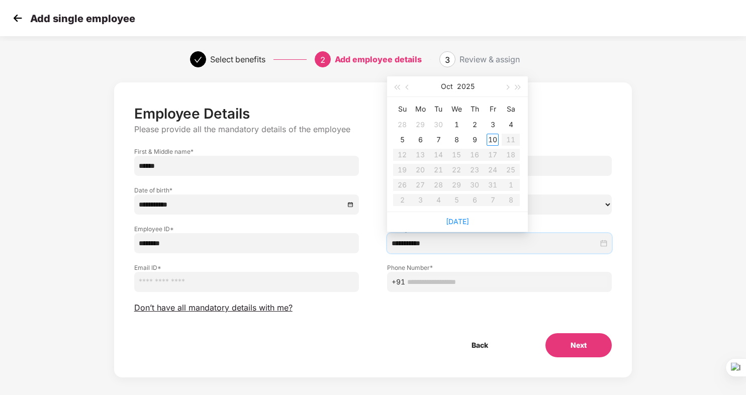
type input "**********"
click at [406, 86] on span "button" at bounding box center [408, 87] width 5 height 5
type input "**********"
click at [436, 182] on div "30" at bounding box center [438, 185] width 12 height 12
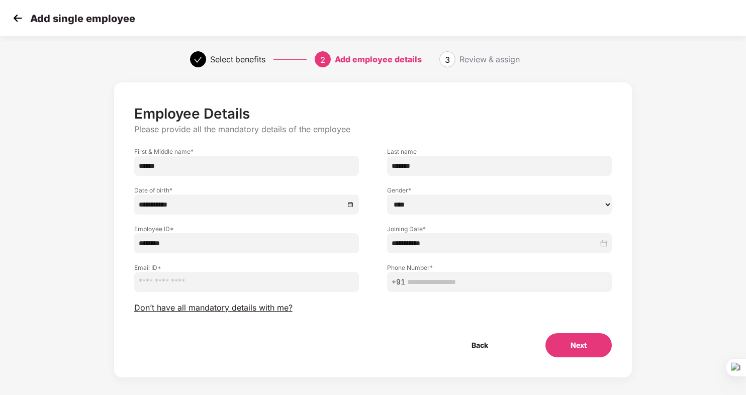
click at [213, 282] on input "email" at bounding box center [246, 282] width 225 height 20
type input "**********"
click at [444, 279] on input "text" at bounding box center [507, 281] width 200 height 11
type input "**********"
click at [578, 344] on button "Next" at bounding box center [578, 345] width 66 height 24
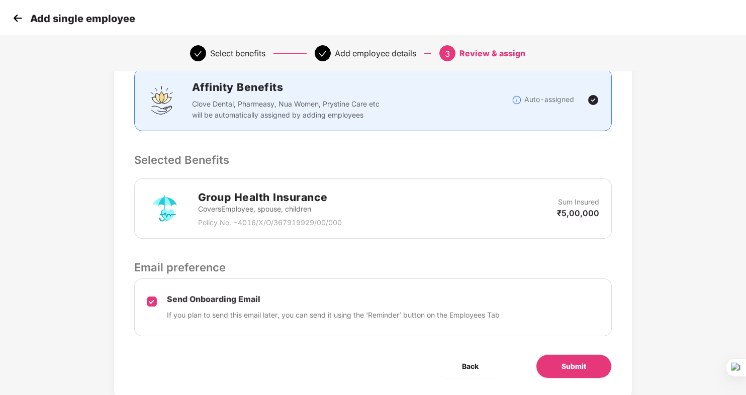
scroll to position [201, 0]
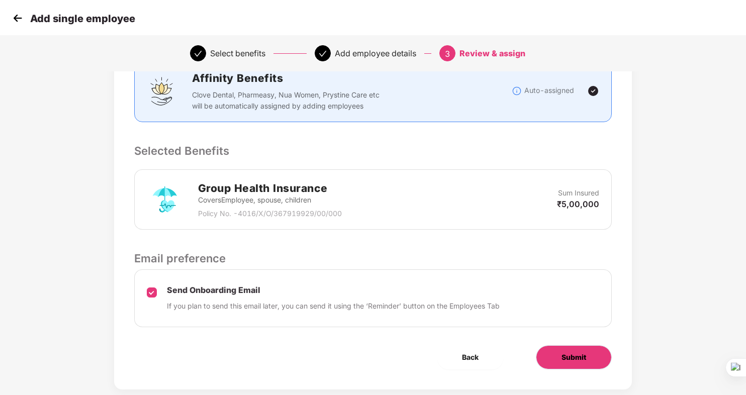
click at [577, 356] on span "Submit" at bounding box center [573, 357] width 25 height 11
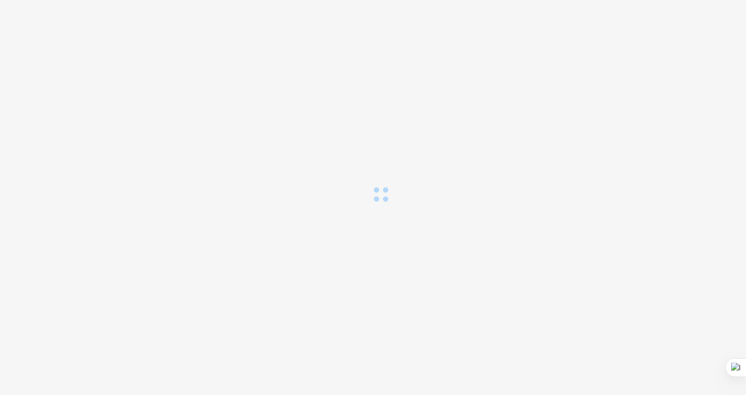
scroll to position [0, 0]
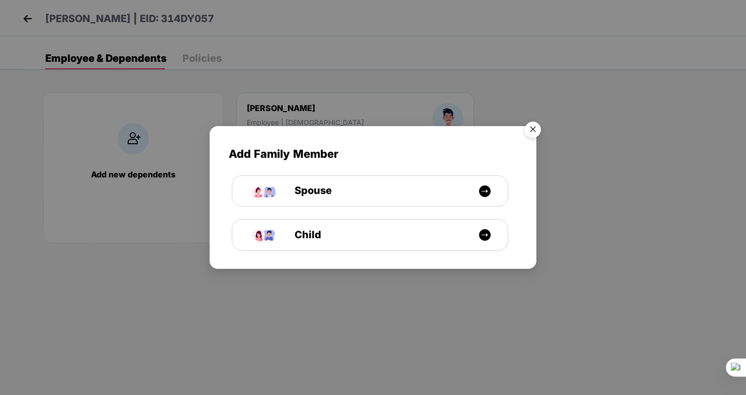
drag, startPoint x: 536, startPoint y: 130, endPoint x: 524, endPoint y: 133, distance: 12.3
click at [536, 130] on img "Close" at bounding box center [533, 131] width 28 height 28
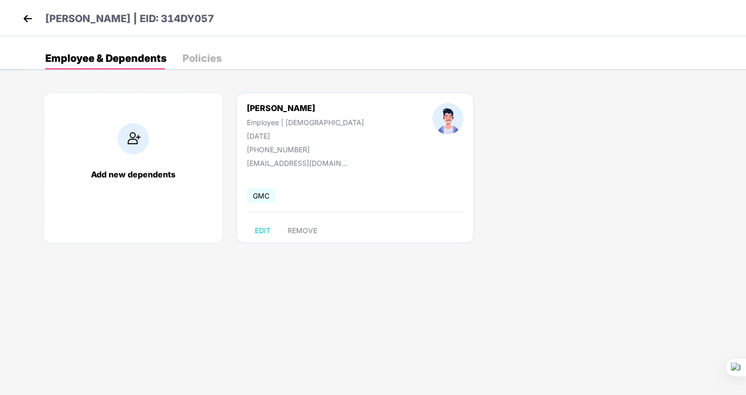
click at [30, 20] on img at bounding box center [27, 18] width 15 height 15
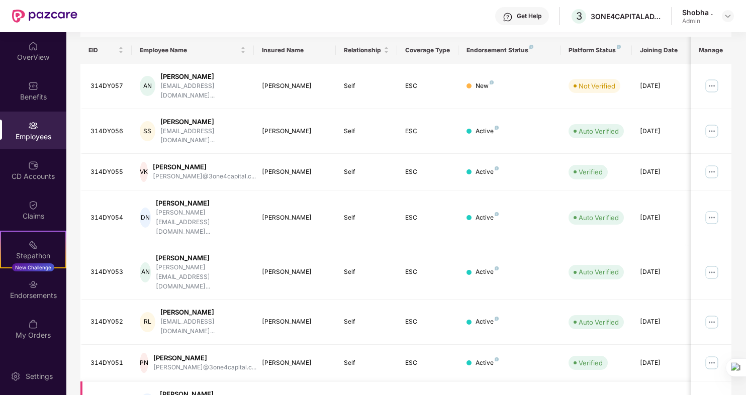
scroll to position [220, 0]
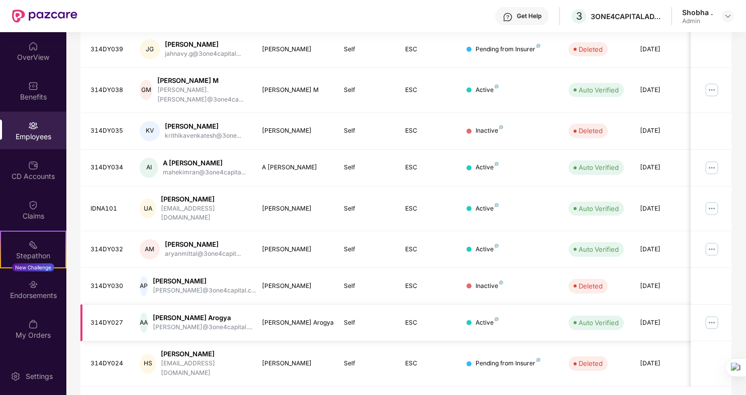
click at [711, 315] on img at bounding box center [712, 323] width 16 height 16
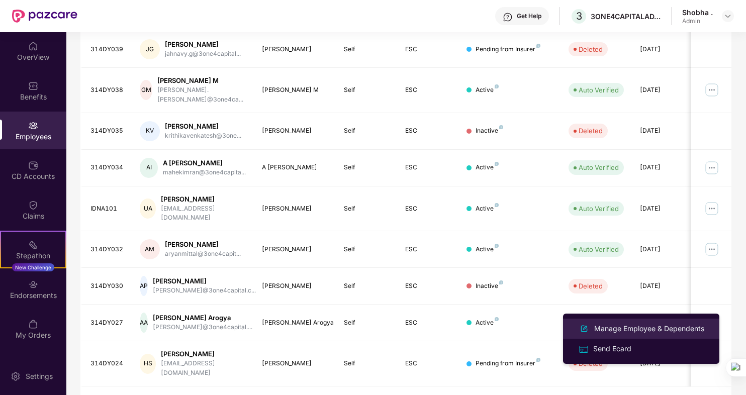
click at [626, 326] on div "Manage Employee & Dependents" at bounding box center [649, 328] width 114 height 11
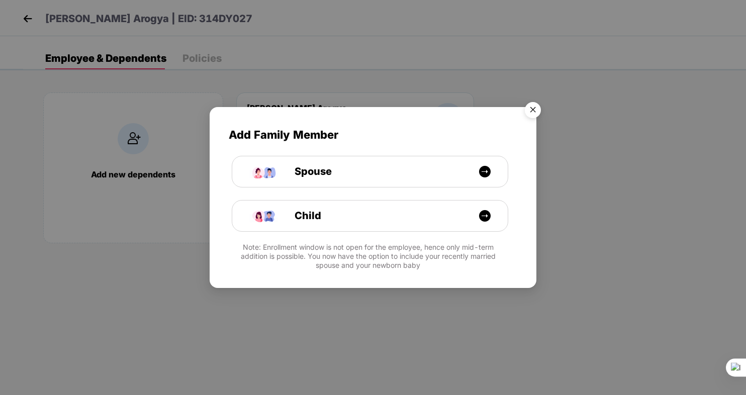
click at [534, 110] on img "Close" at bounding box center [533, 112] width 28 height 28
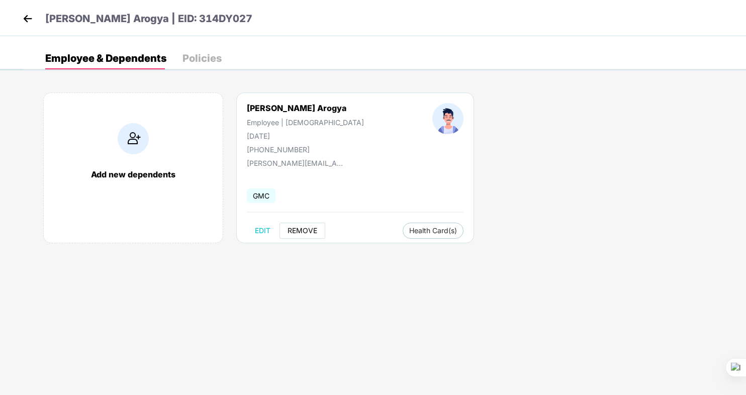
click at [303, 232] on span "REMOVE" at bounding box center [303, 231] width 30 height 8
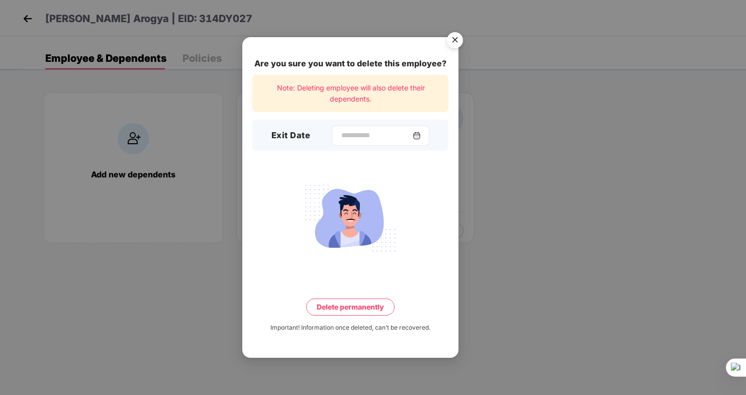
click at [421, 133] on img at bounding box center [417, 136] width 8 height 8
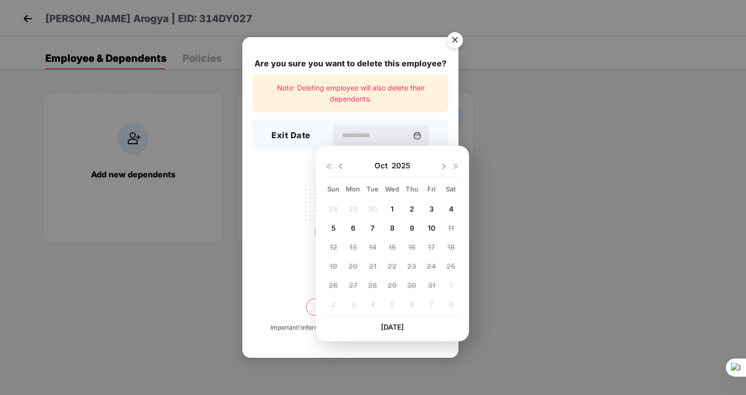
click at [340, 165] on img at bounding box center [341, 166] width 8 height 8
click at [410, 228] on span "11" at bounding box center [412, 228] width 6 height 9
type input "**********"
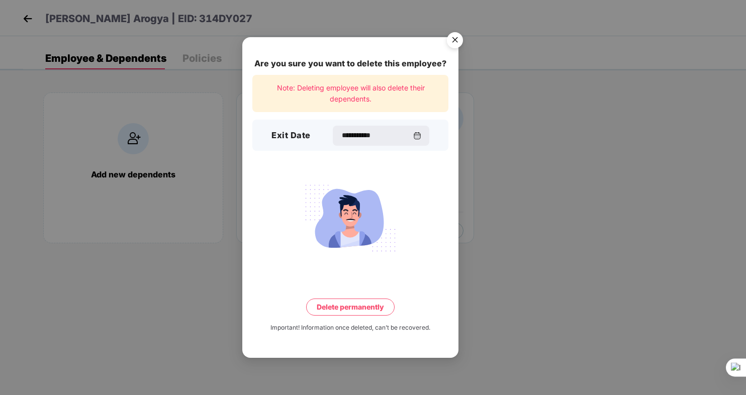
click at [349, 304] on button "Delete permanently" at bounding box center [350, 307] width 88 height 17
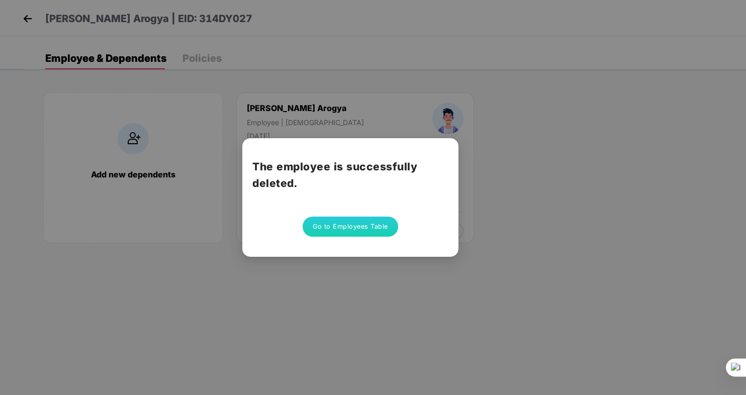
click at [365, 226] on button "Go to Employees Table" at bounding box center [351, 227] width 96 height 20
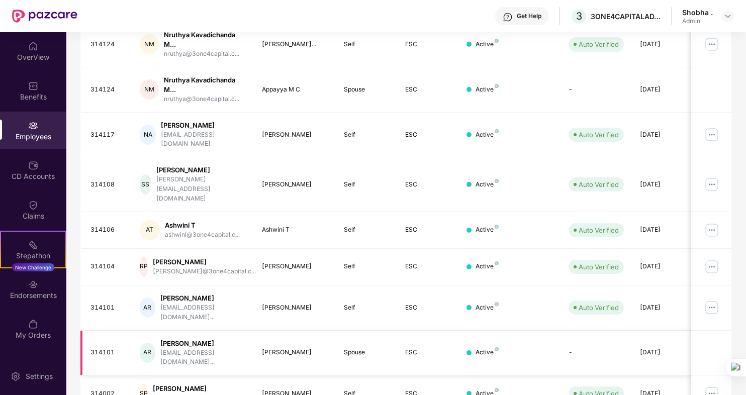
scroll to position [237, 0]
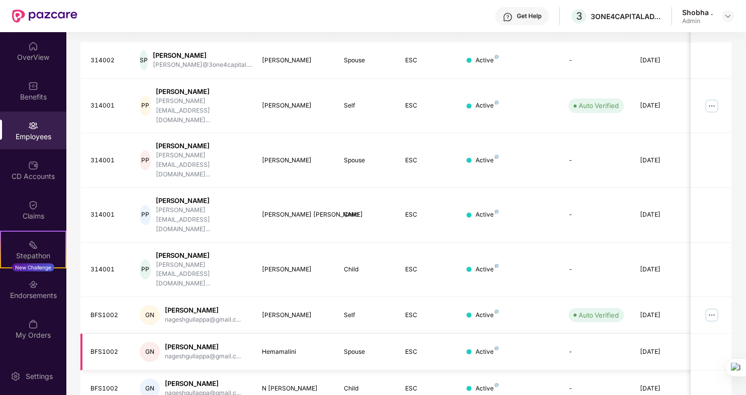
scroll to position [184, 0]
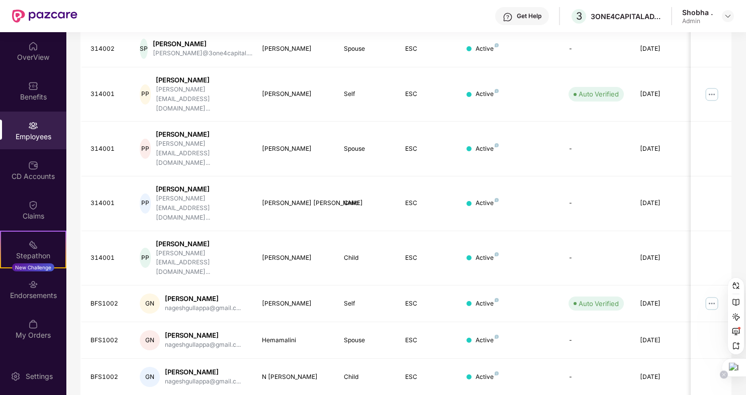
click at [724, 376] on icon at bounding box center [723, 374] width 5 height 5
click at [717, 390] on div "EID Employee Name Insured Name Relationship Coverage Type Endorsement Status Pl…" at bounding box center [405, 236] width 651 height 465
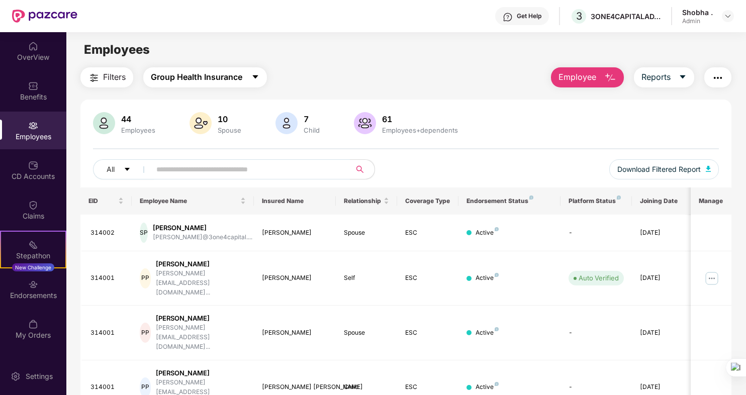
click at [253, 77] on icon "caret-down" at bounding box center [255, 77] width 8 height 8
click at [382, 58] on div "Employees" at bounding box center [405, 49] width 679 height 19
click at [680, 80] on icon "caret-down" at bounding box center [683, 77] width 8 height 8
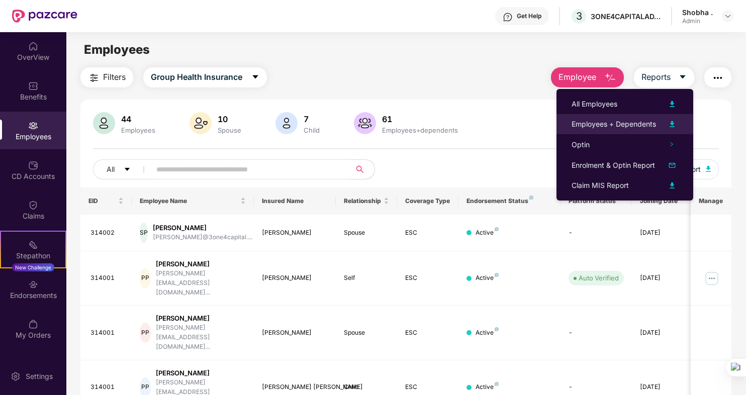
click at [670, 126] on img at bounding box center [672, 124] width 12 height 12
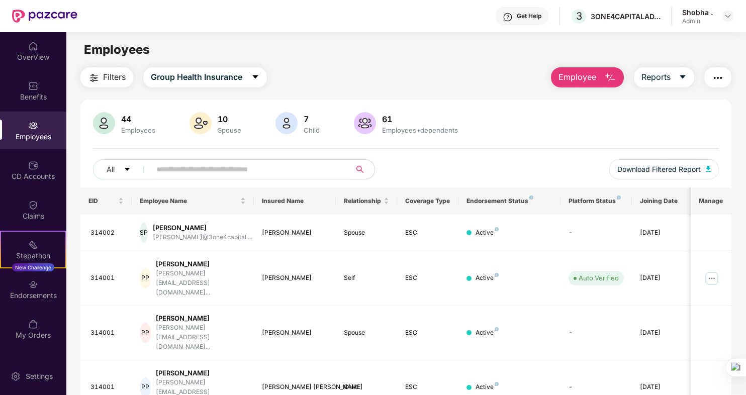
drag, startPoint x: 399, startPoint y: 14, endPoint x: 445, endPoint y: 1, distance: 47.6
click at [405, 13] on div "Get Help 3 3ONE4CAPITALADVISORS LLP Shobha . Admin" at bounding box center [405, 16] width 656 height 32
click at [675, 72] on button "Reports" at bounding box center [664, 77] width 60 height 20
click at [34, 291] on div "Endorsements" at bounding box center [33, 296] width 66 height 10
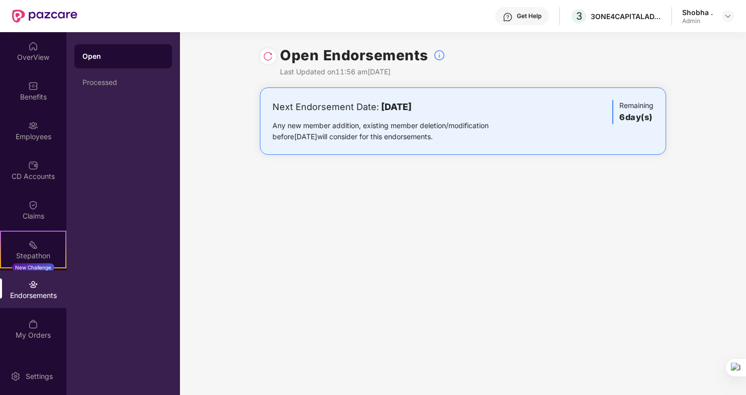
click at [265, 55] on img at bounding box center [268, 56] width 10 height 10
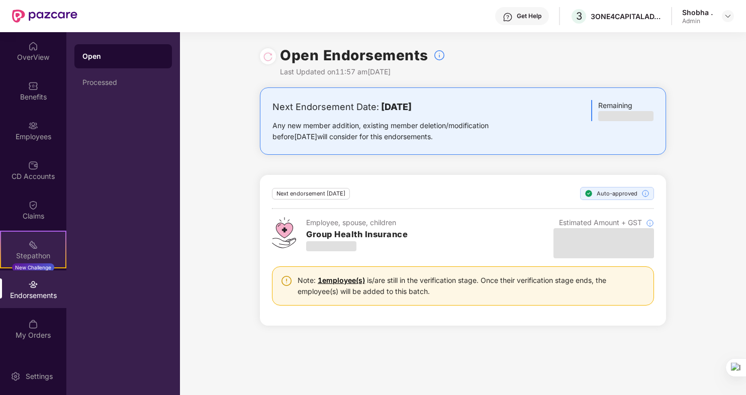
click at [31, 257] on div "Stepathon" at bounding box center [33, 256] width 64 height 10
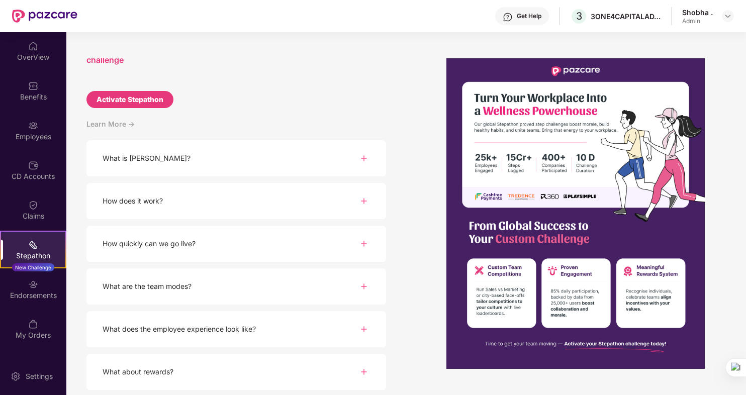
scroll to position [56, 0]
click at [365, 285] on img at bounding box center [364, 286] width 12 height 12
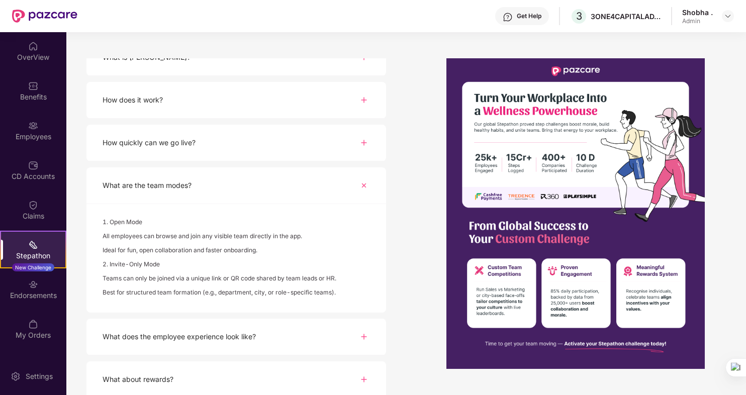
scroll to position [164, 0]
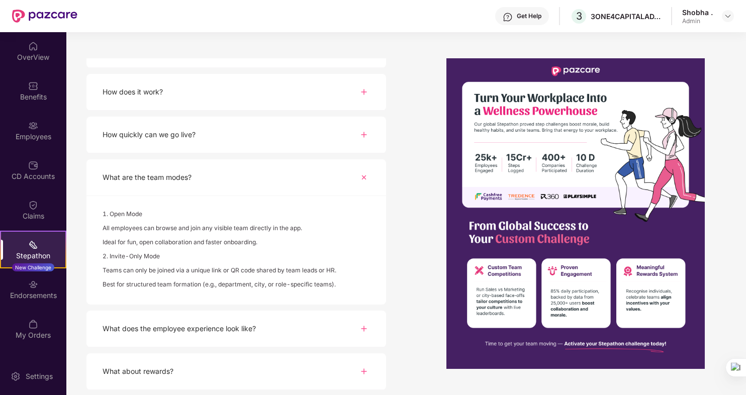
click at [364, 329] on img at bounding box center [364, 329] width 12 height 12
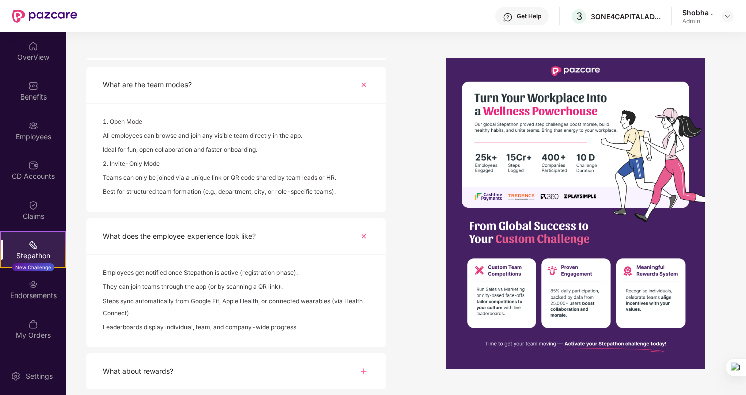
scroll to position [0, 0]
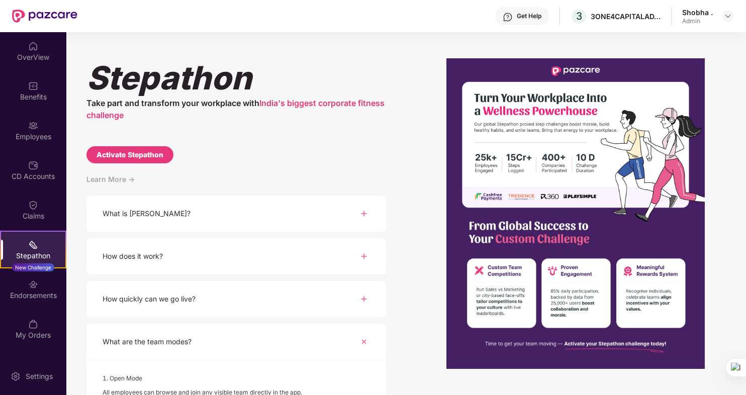
click at [359, 253] on img at bounding box center [364, 256] width 12 height 12
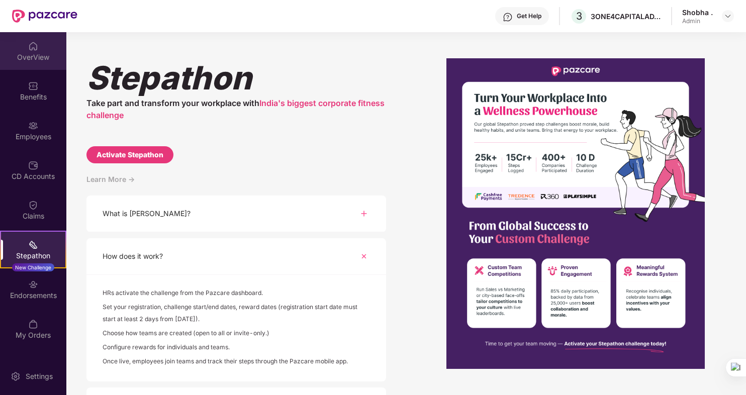
click at [28, 43] on div "OverView" at bounding box center [33, 51] width 66 height 38
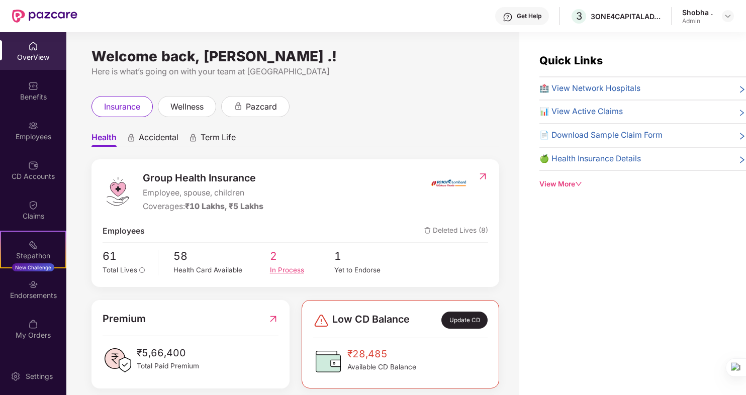
click at [276, 269] on div "In Process" at bounding box center [302, 270] width 64 height 11
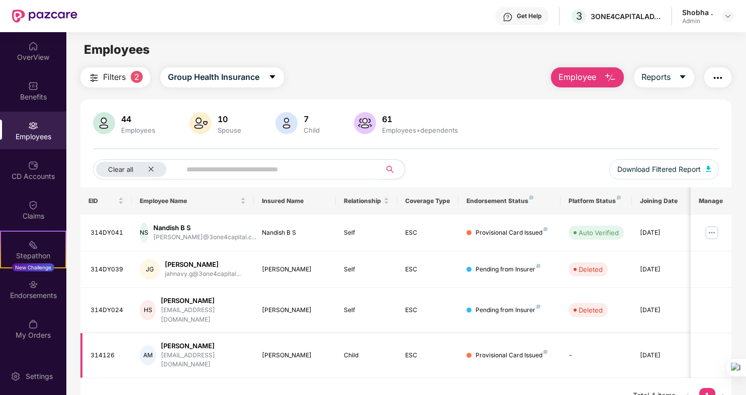
scroll to position [32, 0]
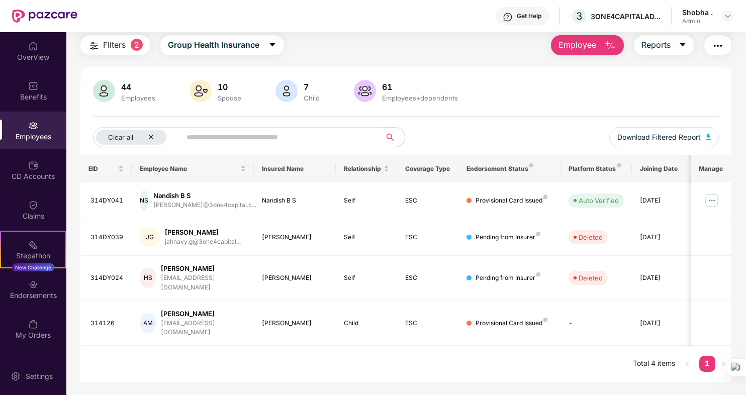
click at [28, 131] on div "Employees" at bounding box center [33, 131] width 66 height 38
click at [28, 90] on div "Benefits" at bounding box center [33, 91] width 66 height 38
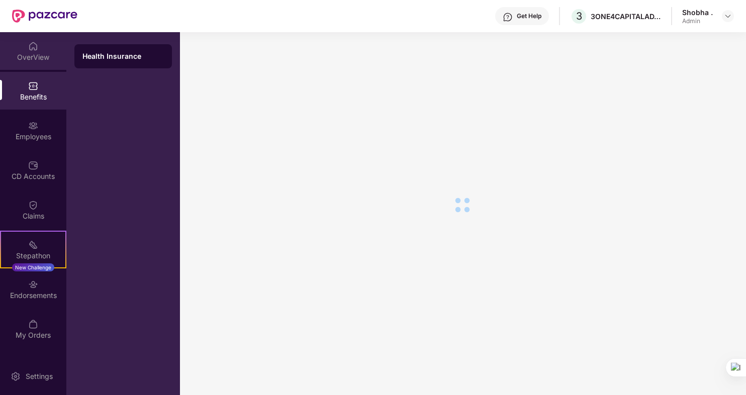
click at [32, 56] on div "OverView" at bounding box center [33, 57] width 66 height 10
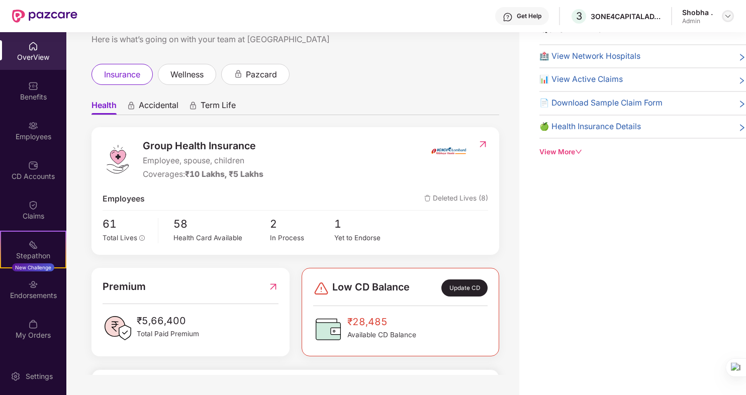
click at [724, 14] on img at bounding box center [728, 16] width 8 height 8
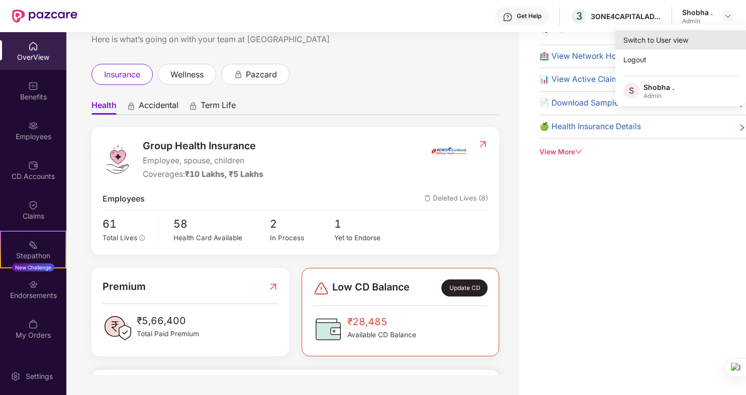
click at [675, 37] on div "Switch to User view" at bounding box center [680, 40] width 131 height 20
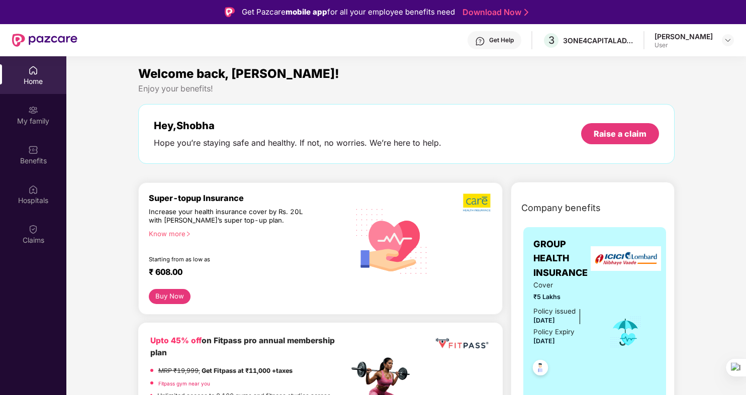
scroll to position [50, 0]
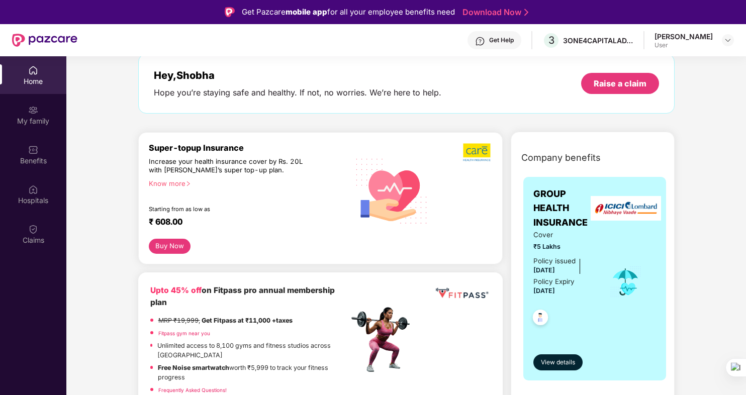
click at [171, 242] on button "Buy Now" at bounding box center [170, 246] width 42 height 15
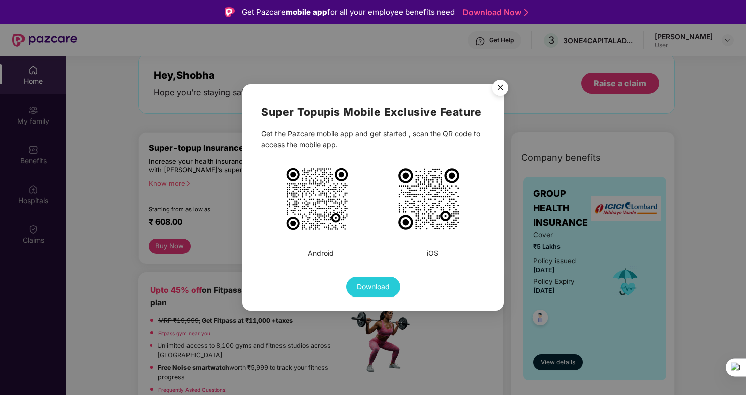
click at [500, 89] on img "Close" at bounding box center [500, 89] width 28 height 28
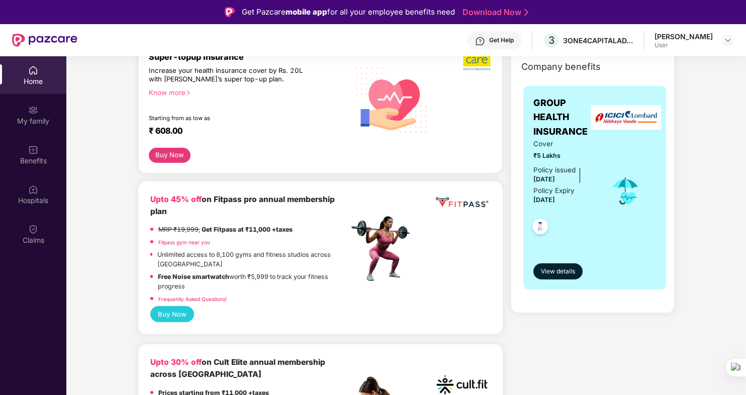
scroll to position [0, 0]
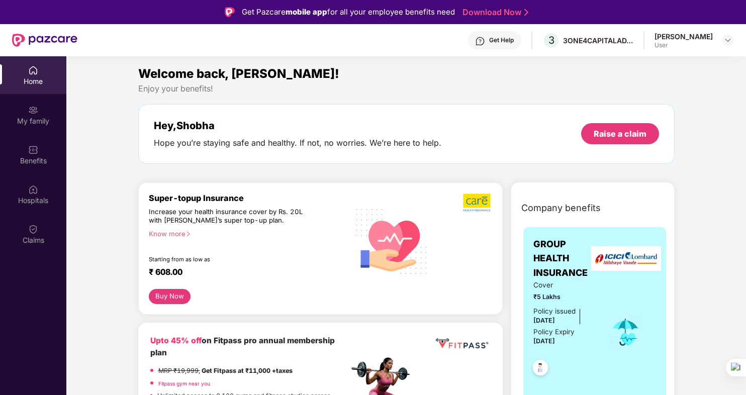
click at [169, 295] on button "Buy Now" at bounding box center [170, 296] width 42 height 15
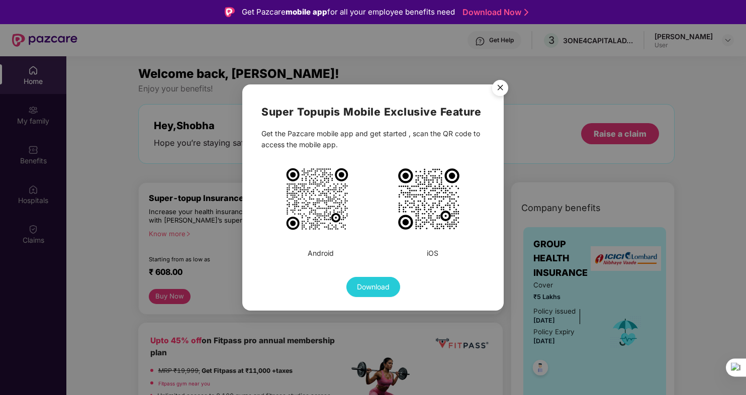
click at [506, 84] on img "Close" at bounding box center [500, 89] width 28 height 28
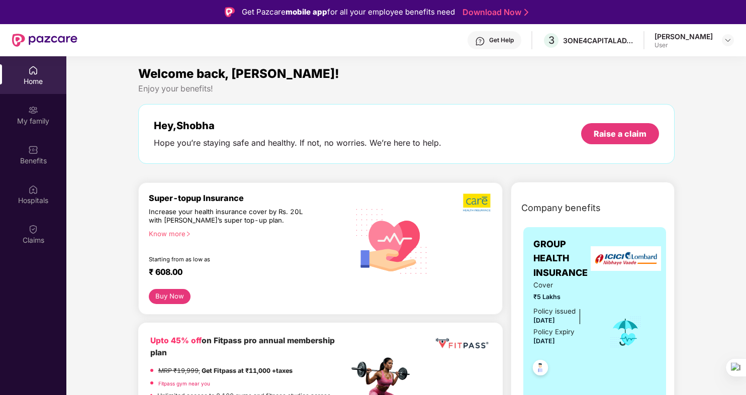
click at [514, 40] on div "Get Help" at bounding box center [501, 40] width 25 height 8
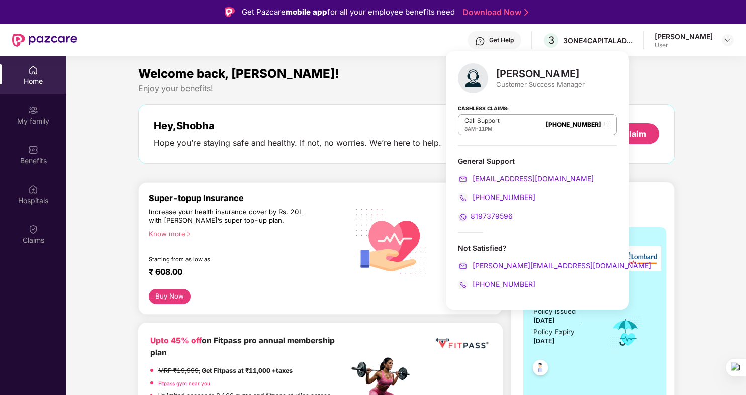
click at [390, 45] on div "Get Help 3 3ONE4CAPITALADVISORS LLP Shobha D User" at bounding box center [405, 40] width 656 height 32
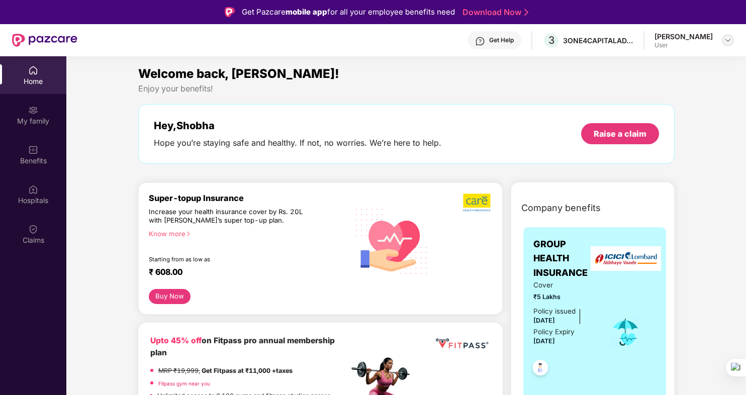
click at [724, 40] on div at bounding box center [728, 40] width 12 height 12
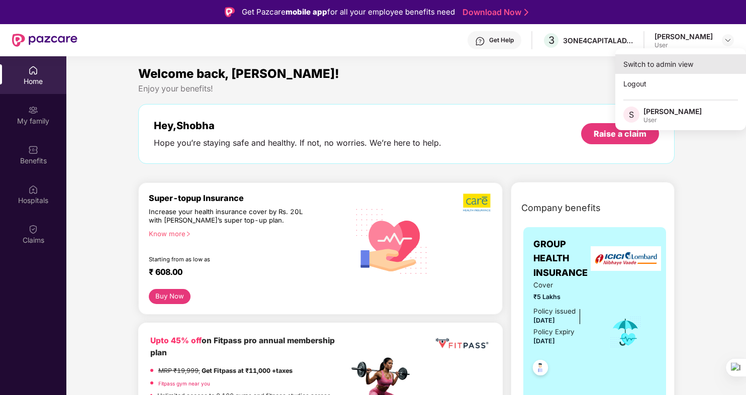
click at [639, 63] on div "Switch to admin view" at bounding box center [680, 64] width 131 height 20
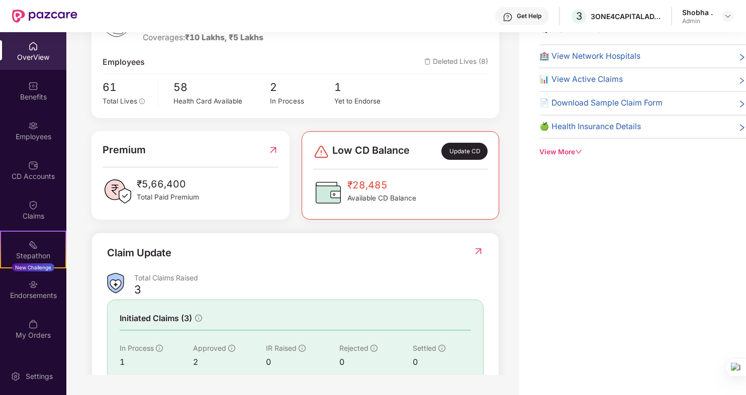
scroll to position [221, 0]
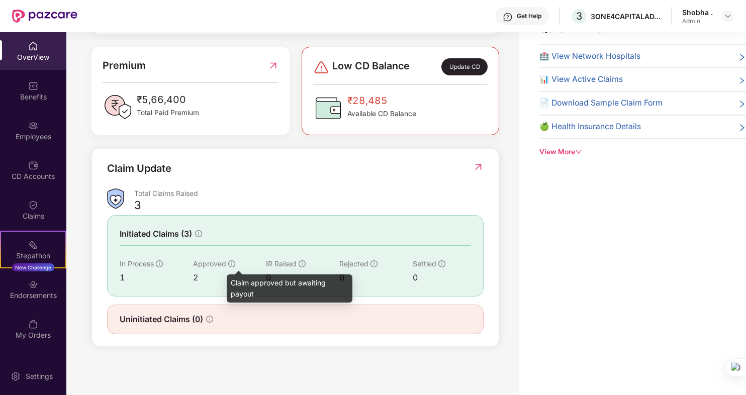
click at [229, 264] on icon "info-circle" at bounding box center [231, 263] width 7 height 7
